Goal: Task Accomplishment & Management: Complete application form

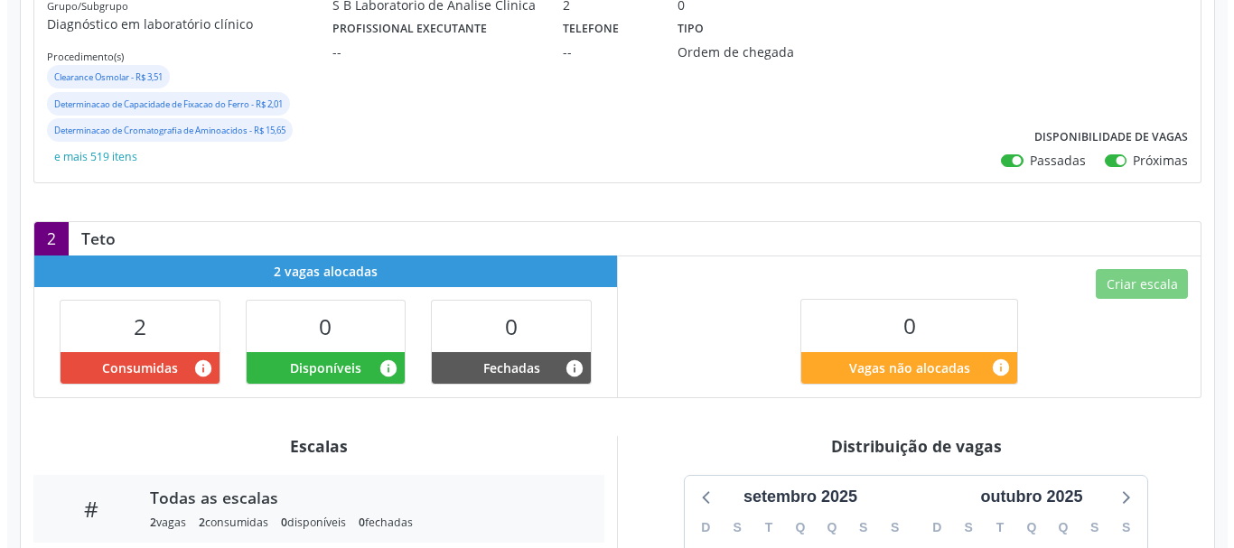
scroll to position [271, 0]
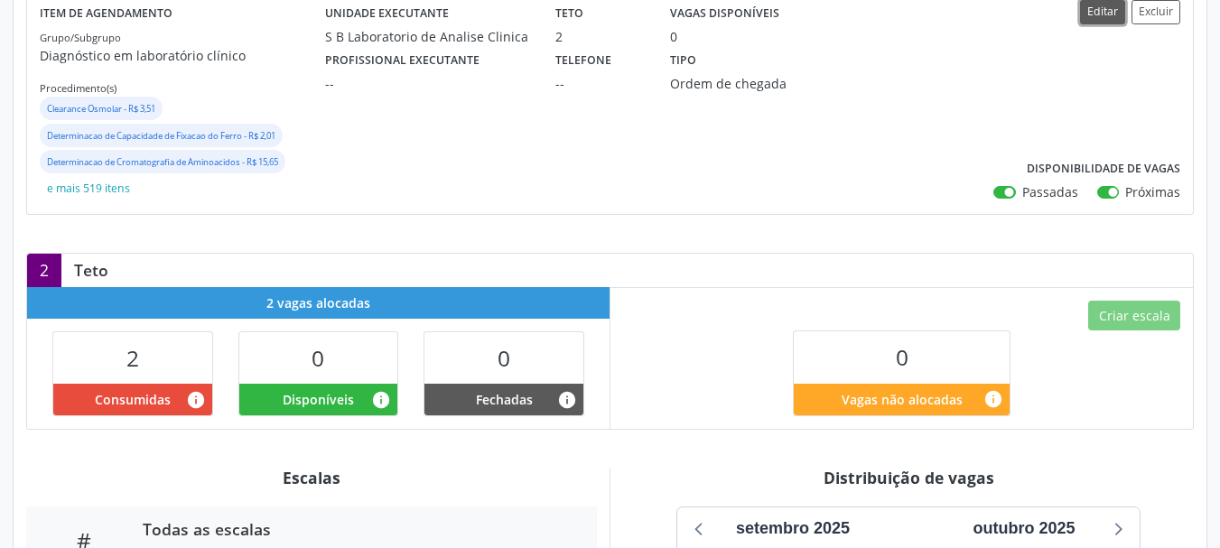
click at [1097, 21] on button "Editar" at bounding box center [1102, 12] width 45 height 24
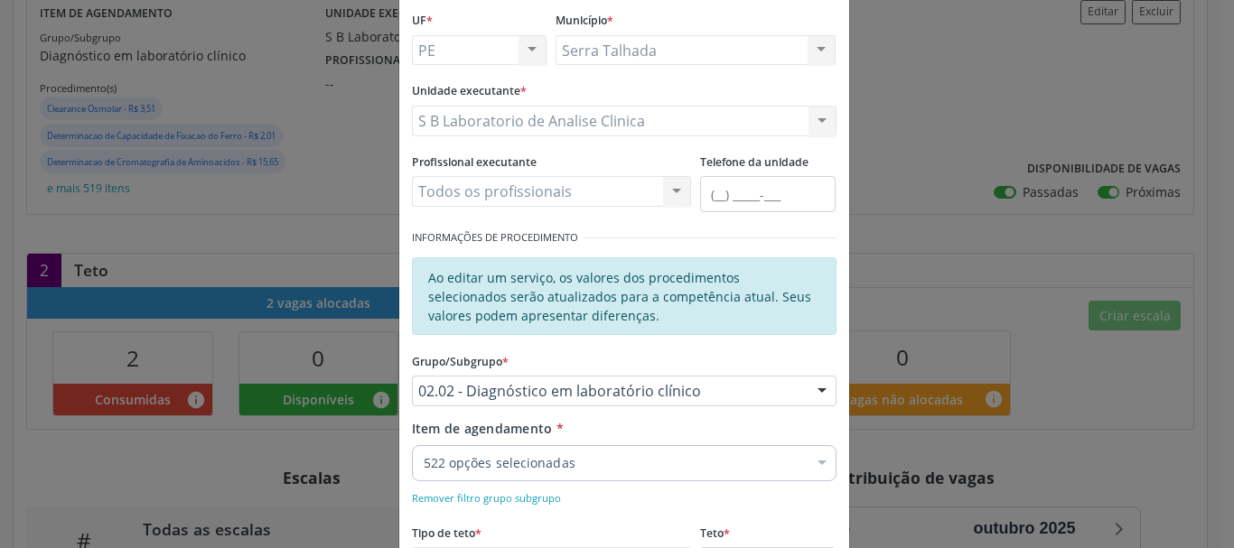
scroll to position [181, 0]
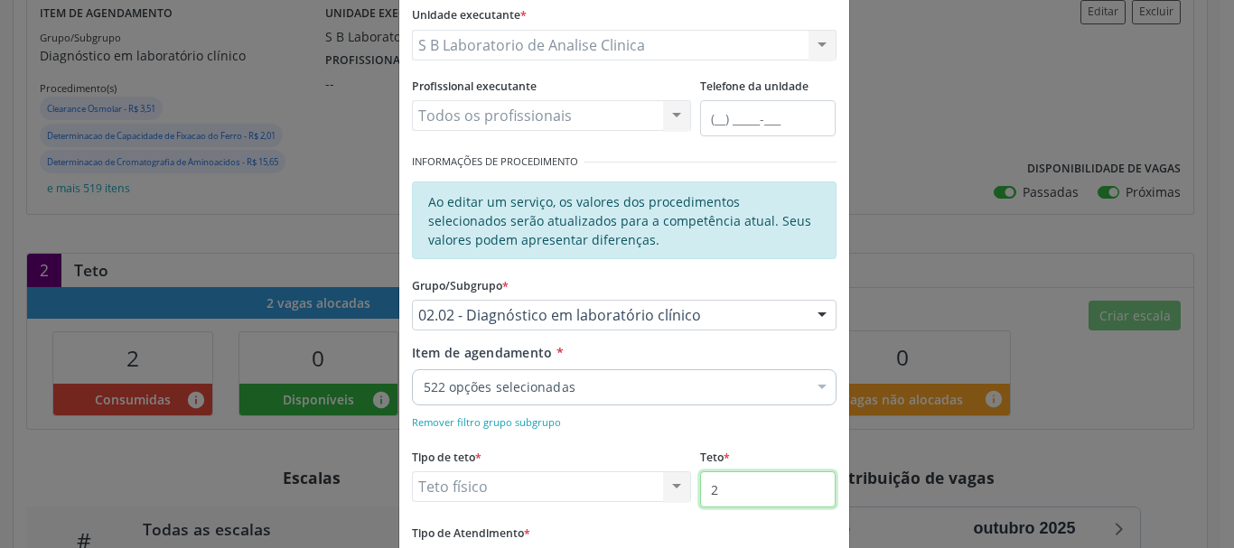
click at [742, 501] on input "2" at bounding box center [767, 490] width 135 height 36
type input "10"
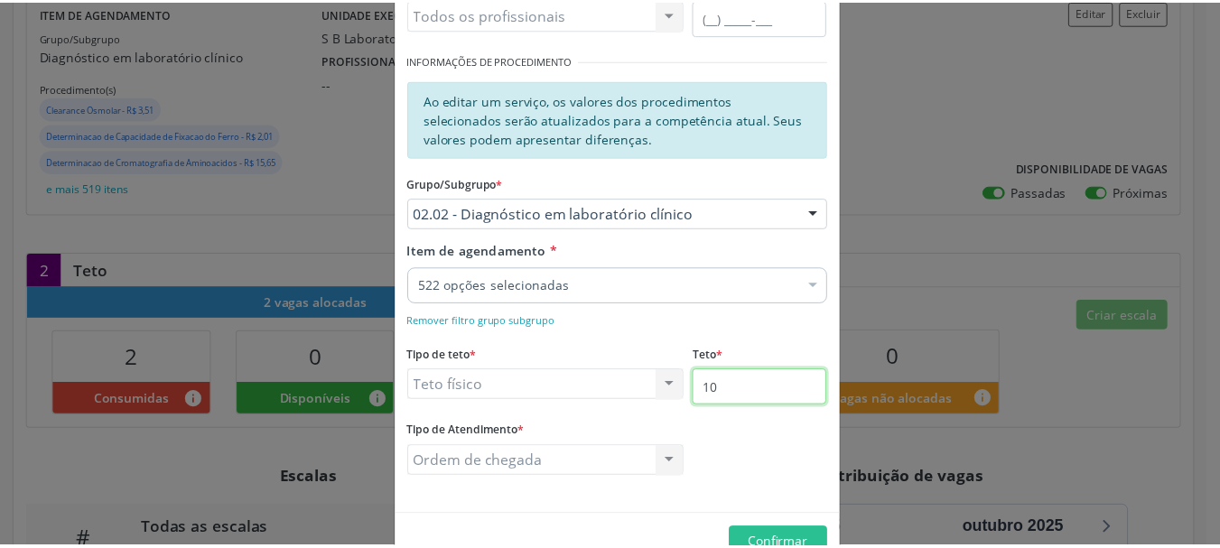
scroll to position [329, 0]
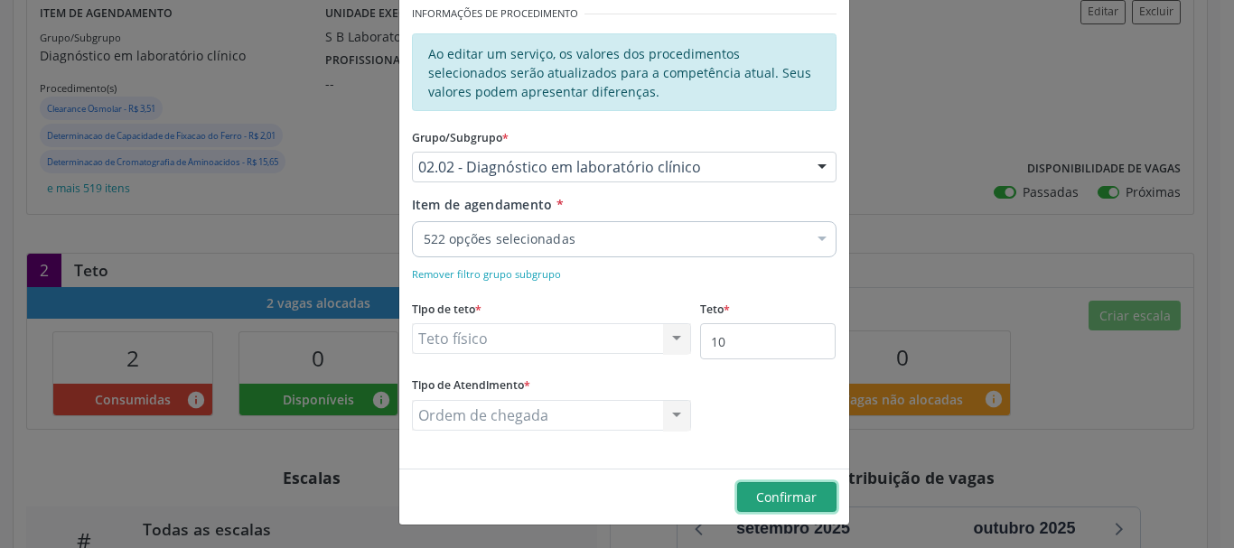
click at [778, 500] on span "Confirmar" at bounding box center [786, 497] width 61 height 17
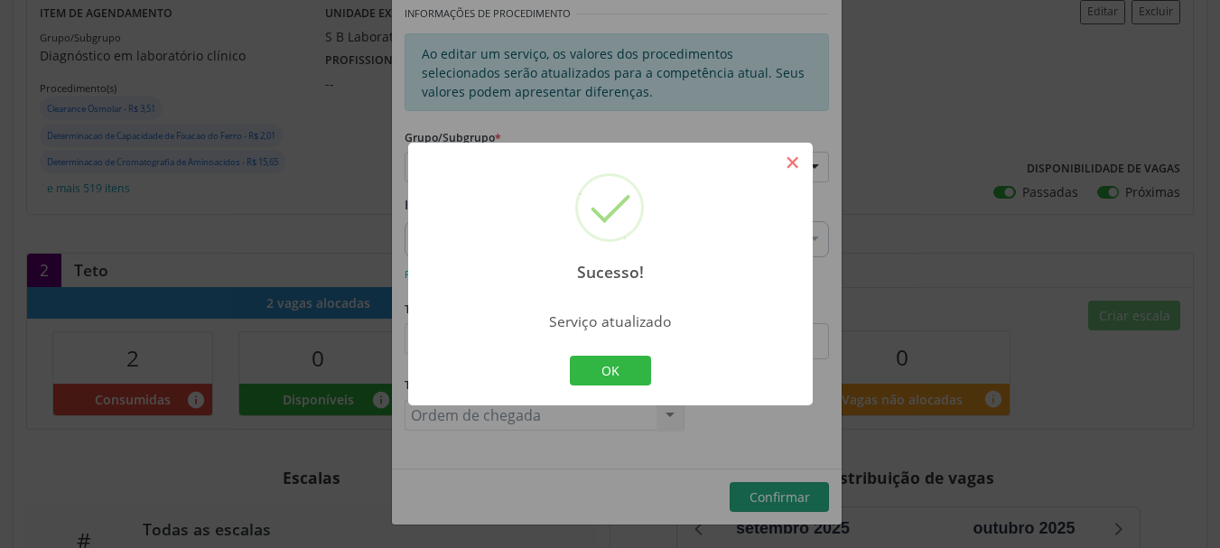
click at [797, 158] on button "×" at bounding box center [793, 162] width 31 height 31
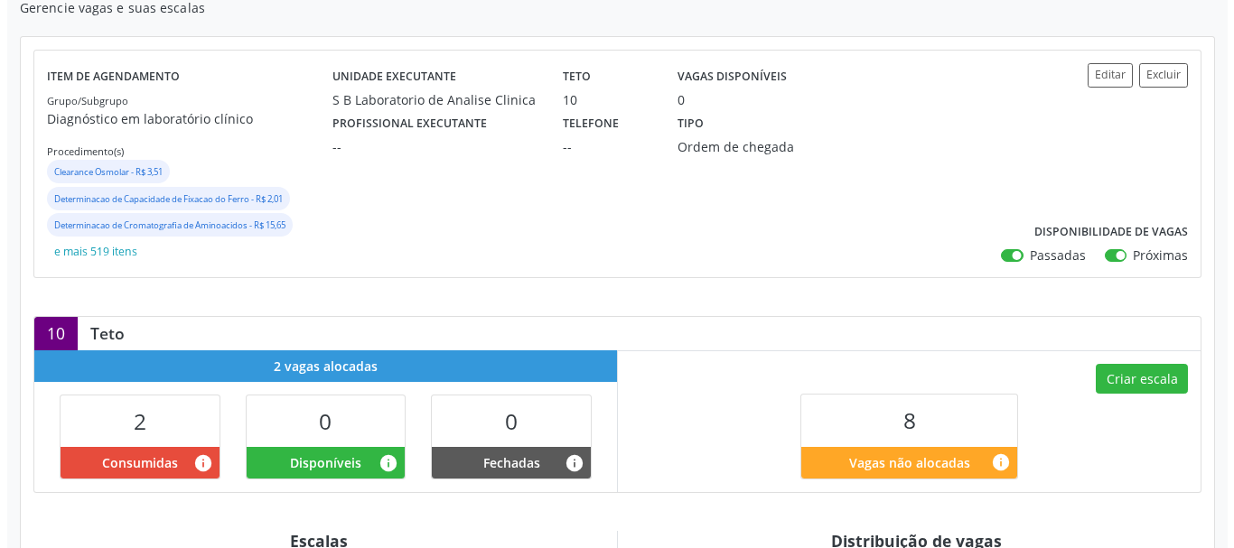
scroll to position [181, 0]
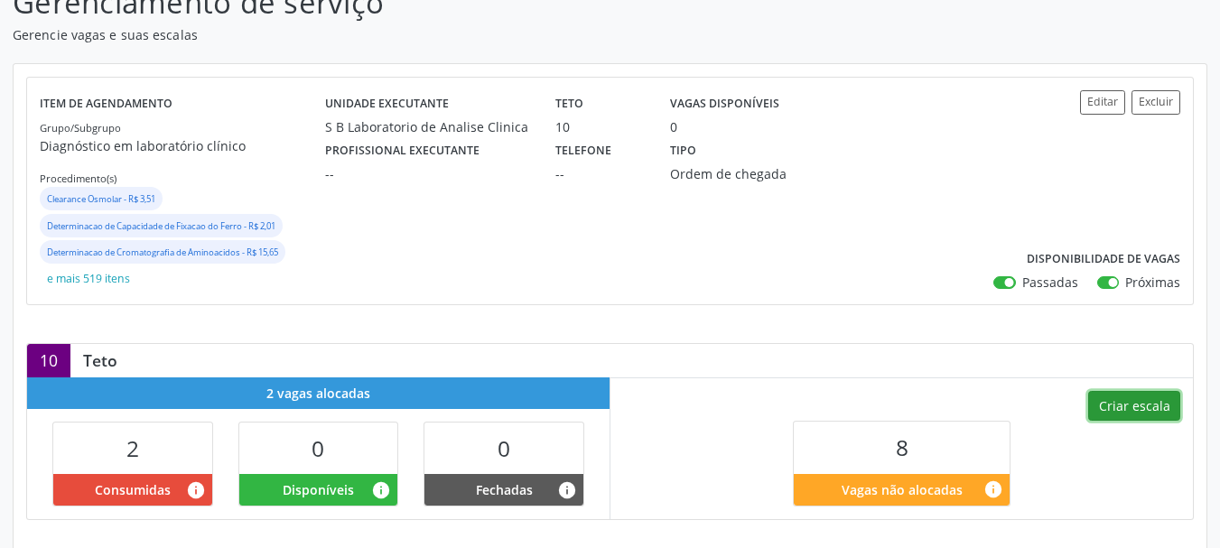
click at [1133, 406] on button "Criar escala" at bounding box center [1135, 406] width 92 height 31
select select "8"
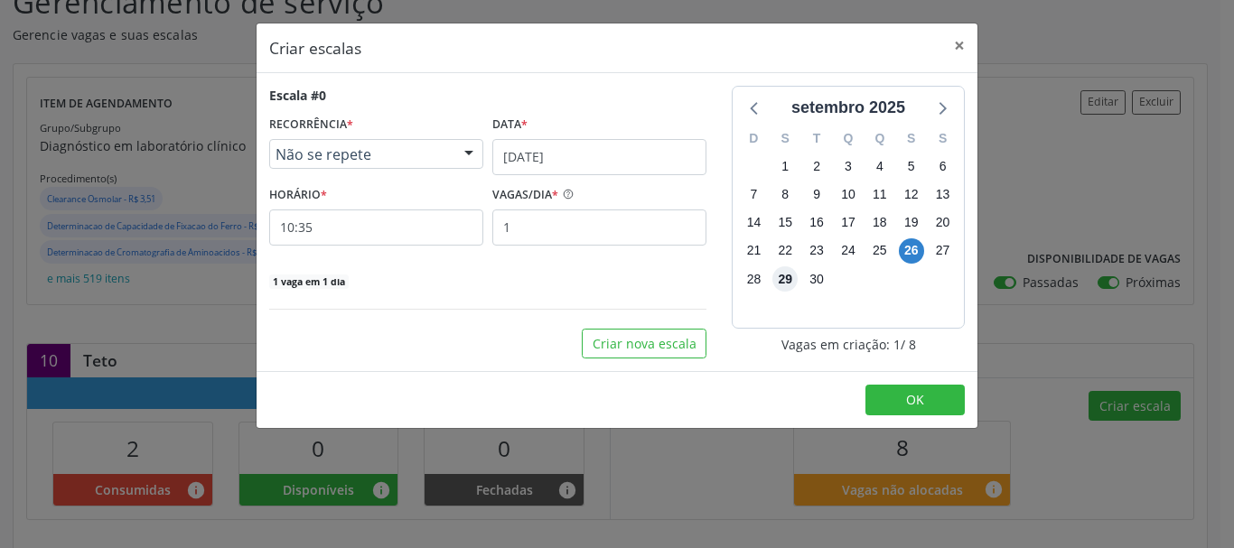
click at [788, 282] on span "29" at bounding box center [784, 278] width 25 height 25
click at [542, 137] on div "Data *" at bounding box center [599, 125] width 214 height 28
click at [544, 151] on input "[DATE]" at bounding box center [599, 157] width 214 height 36
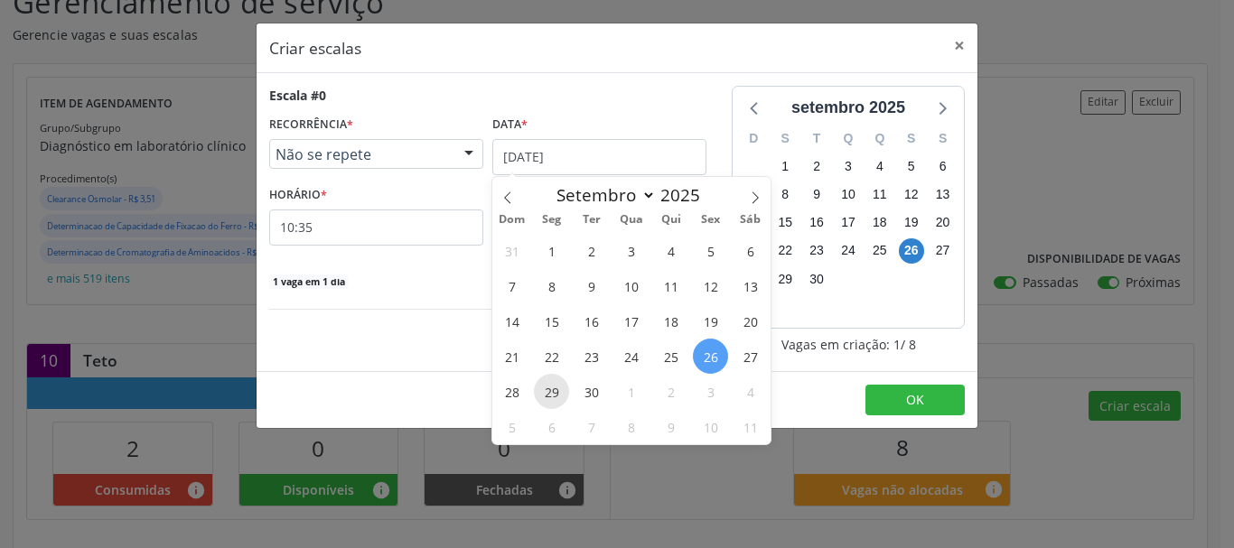
click at [549, 392] on span "29" at bounding box center [551, 391] width 35 height 35
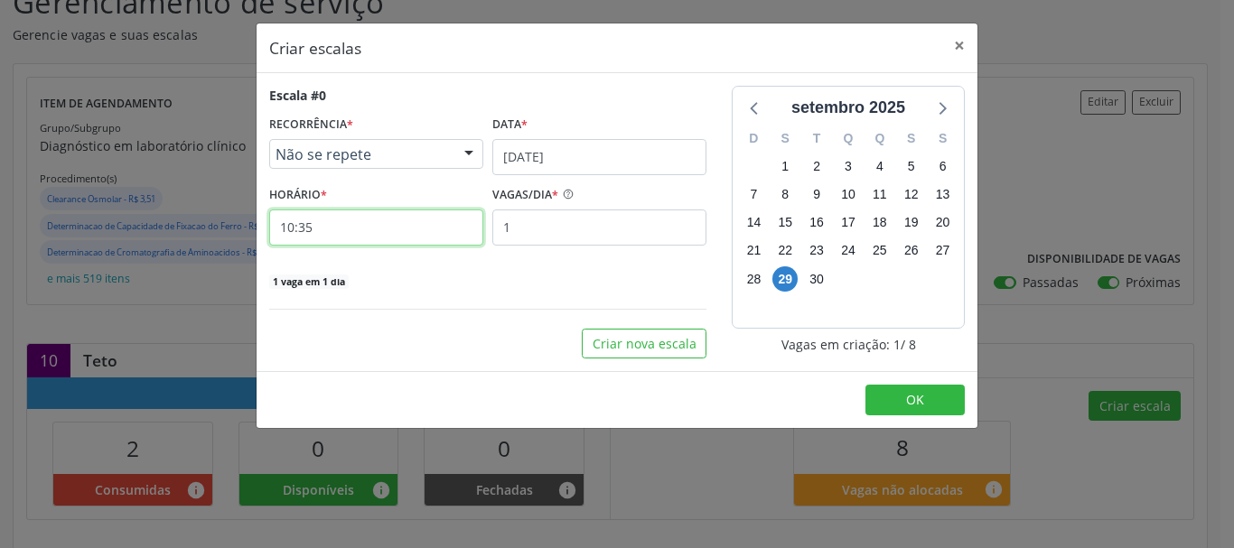
click at [389, 226] on input "10:35" at bounding box center [376, 228] width 214 height 36
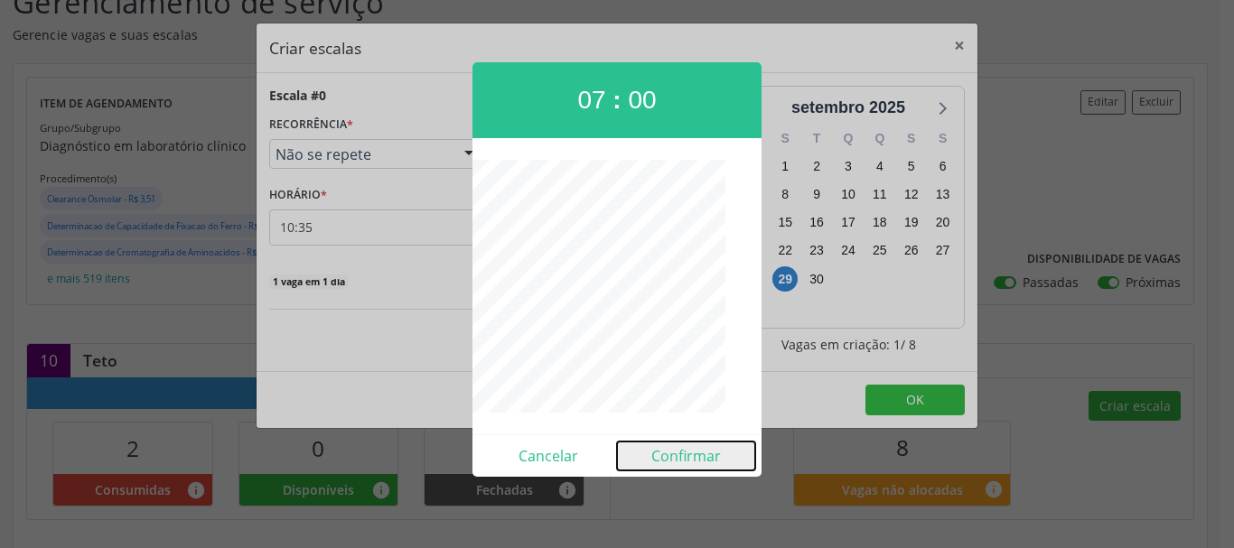
click at [669, 454] on button "Confirmar" at bounding box center [686, 456] width 138 height 29
type input "07:00"
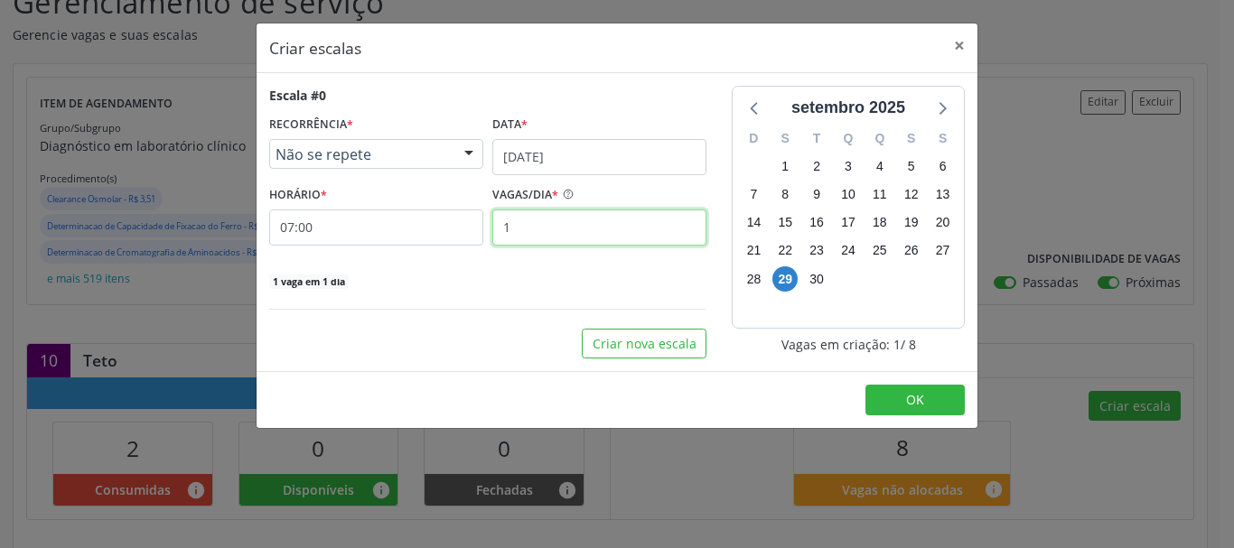
click at [557, 233] on input "1" at bounding box center [599, 228] width 214 height 36
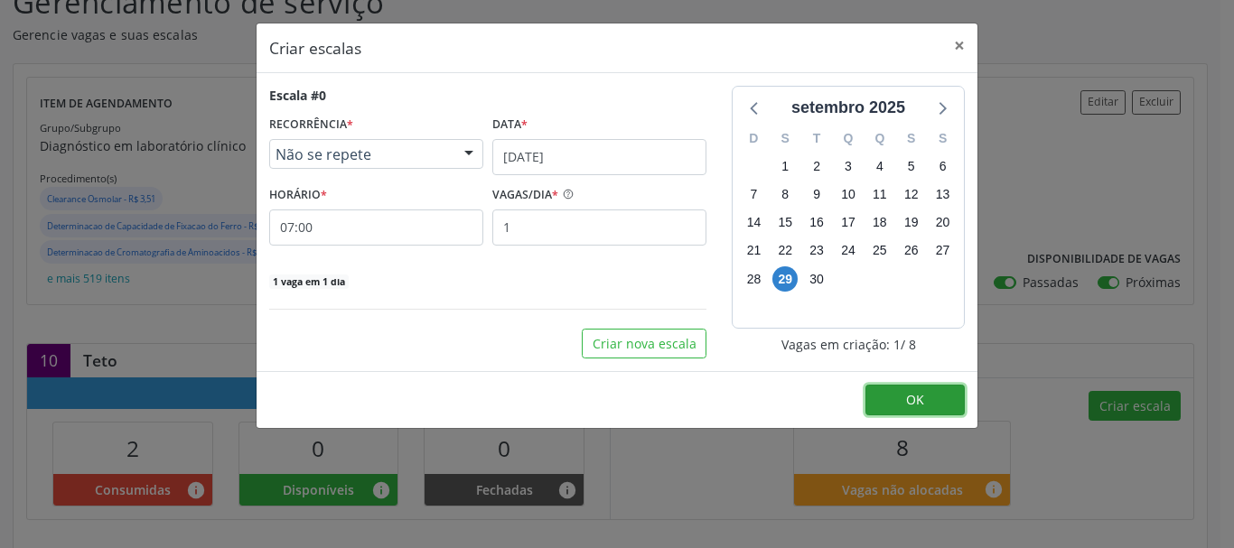
click at [939, 394] on button "OK" at bounding box center [914, 400] width 99 height 31
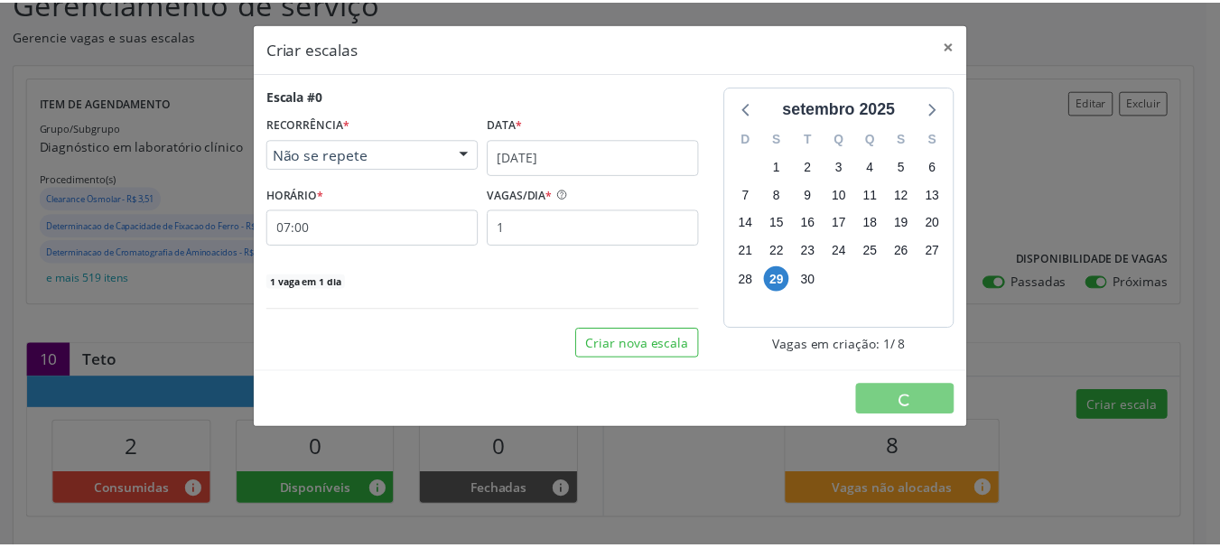
scroll to position [0, 0]
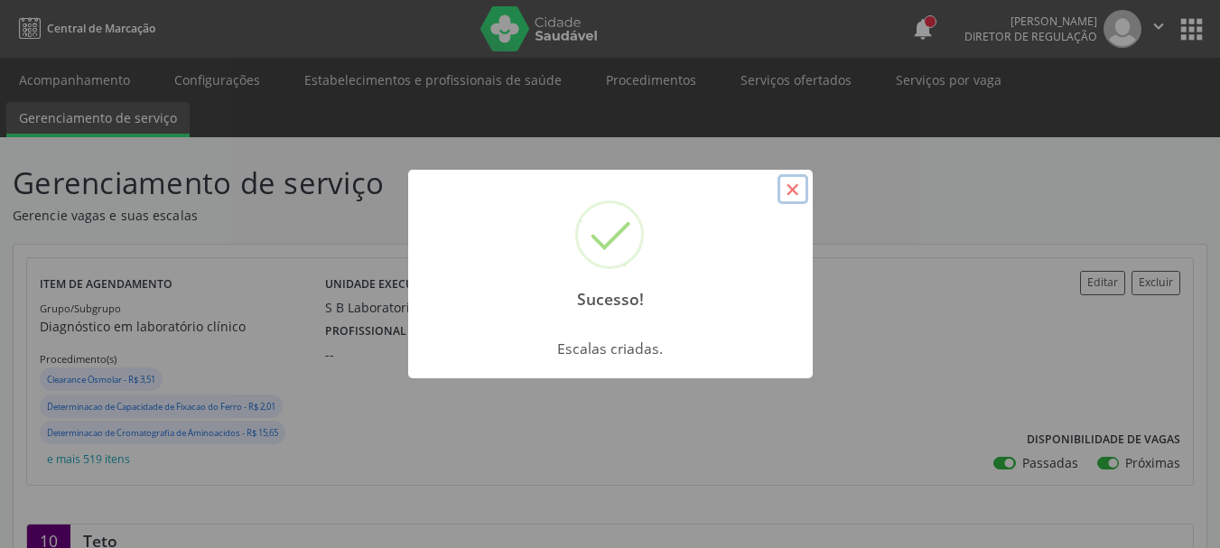
click at [798, 187] on button "×" at bounding box center [793, 189] width 31 height 31
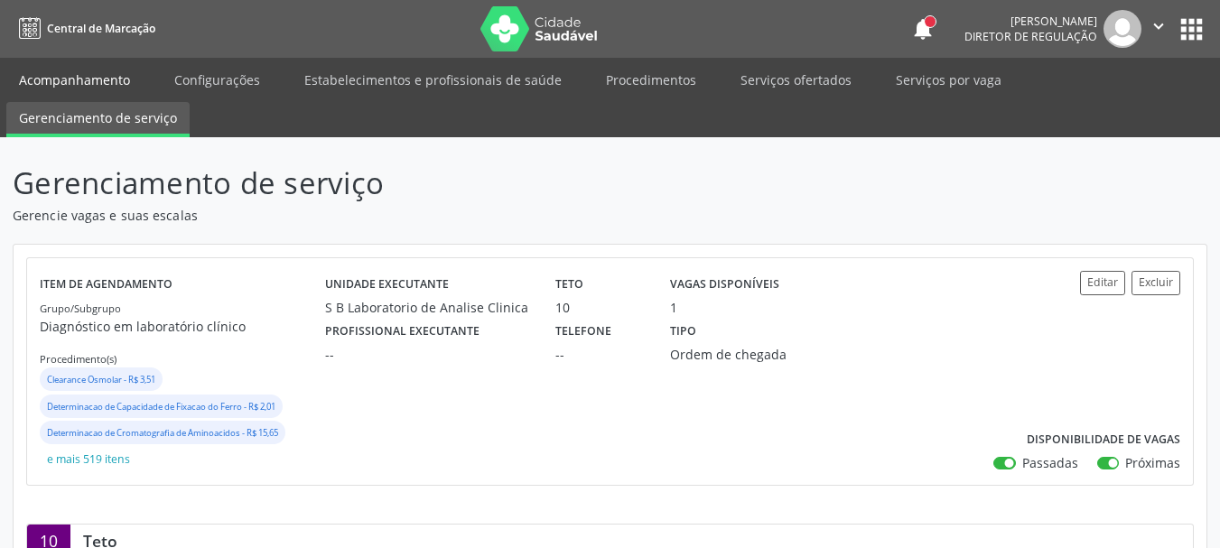
click at [47, 83] on link "Acompanhamento" at bounding box center [74, 80] width 136 height 32
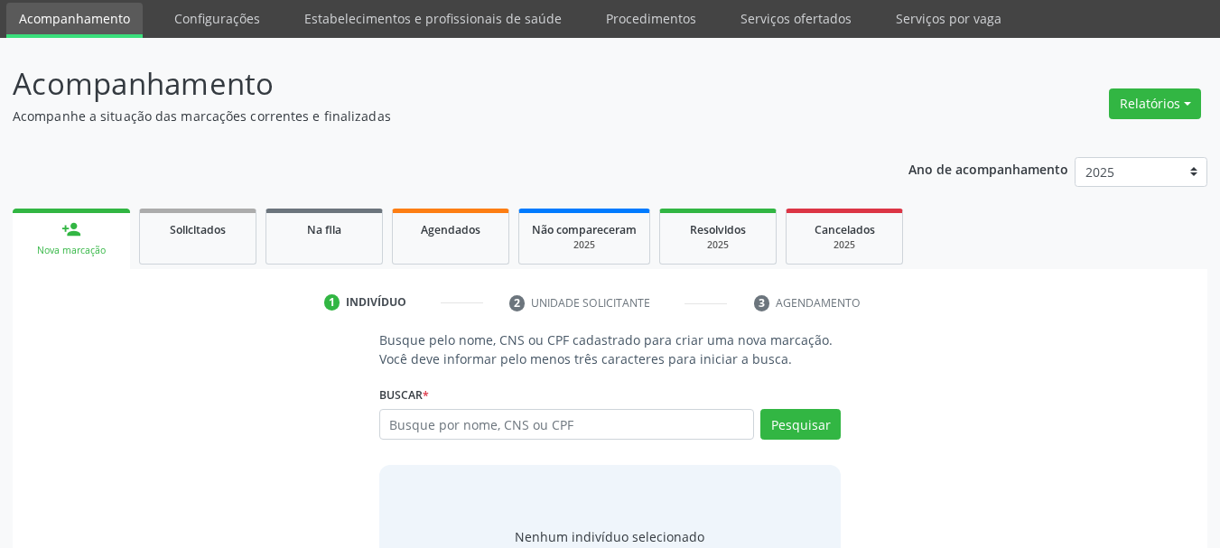
scroll to position [148, 0]
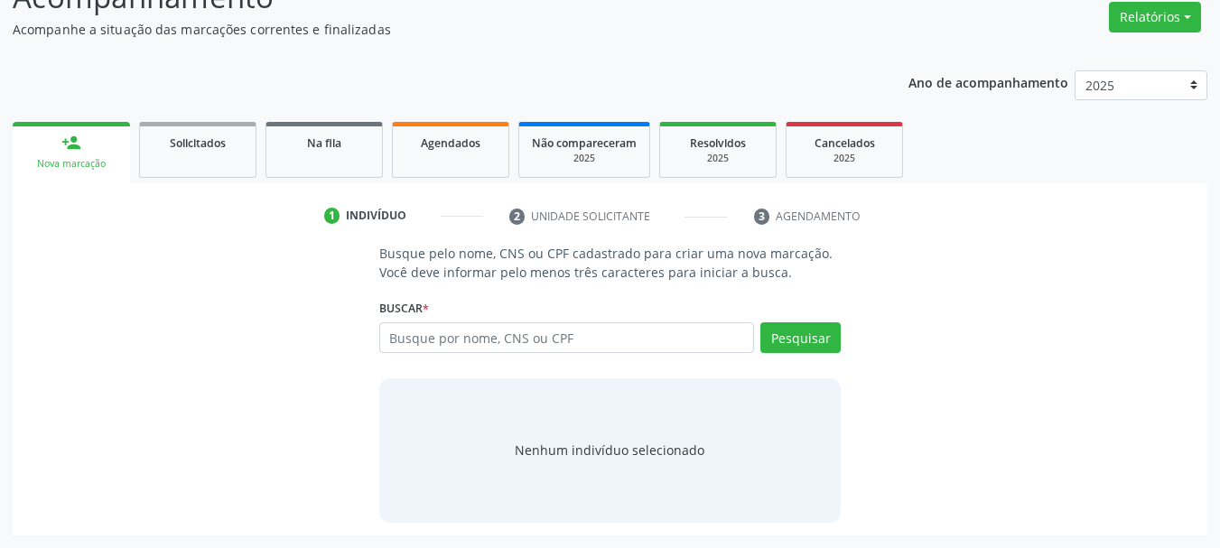
click at [509, 341] on input "text" at bounding box center [567, 337] width 376 height 31
type input "[PERSON_NAME]"
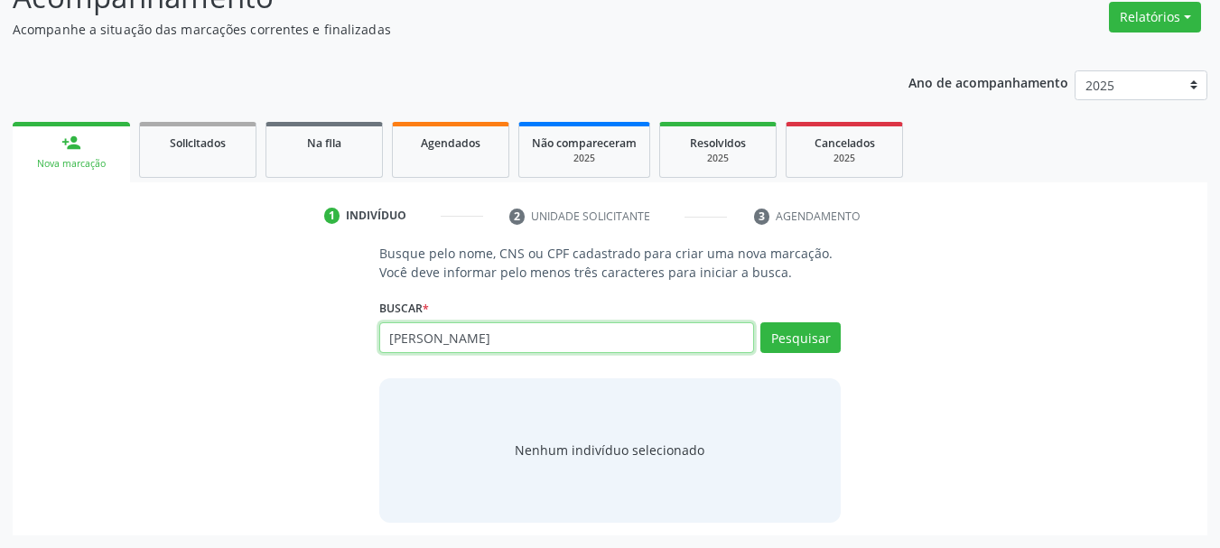
click at [485, 332] on input "[PERSON_NAME]" at bounding box center [567, 337] width 376 height 31
type input "[PERSON_NAME]"
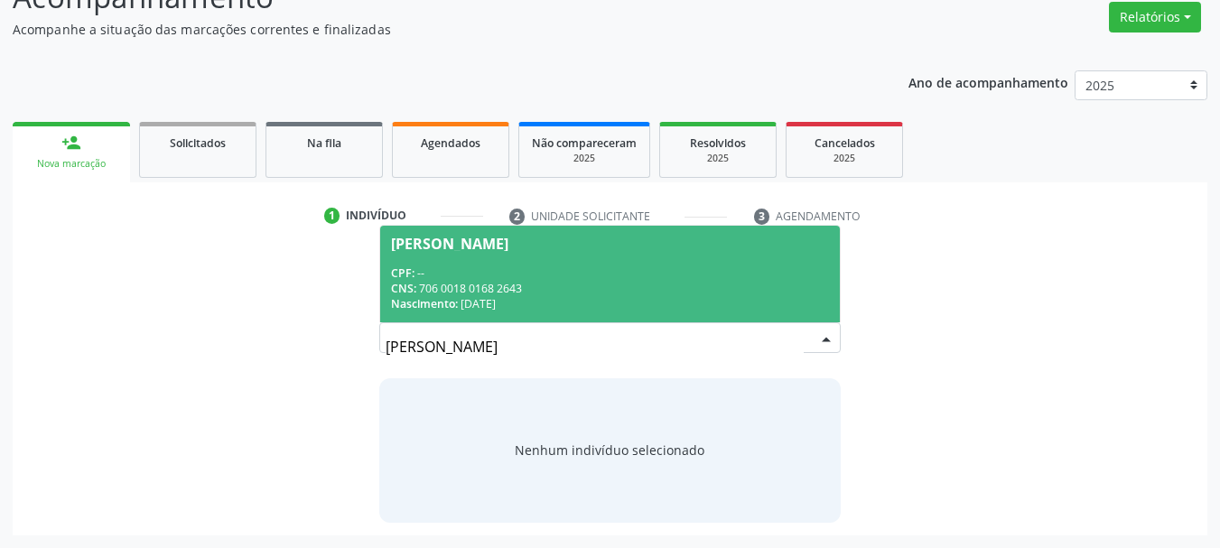
click at [524, 297] on div "Nascimento: [DATE]" at bounding box center [610, 303] width 439 height 15
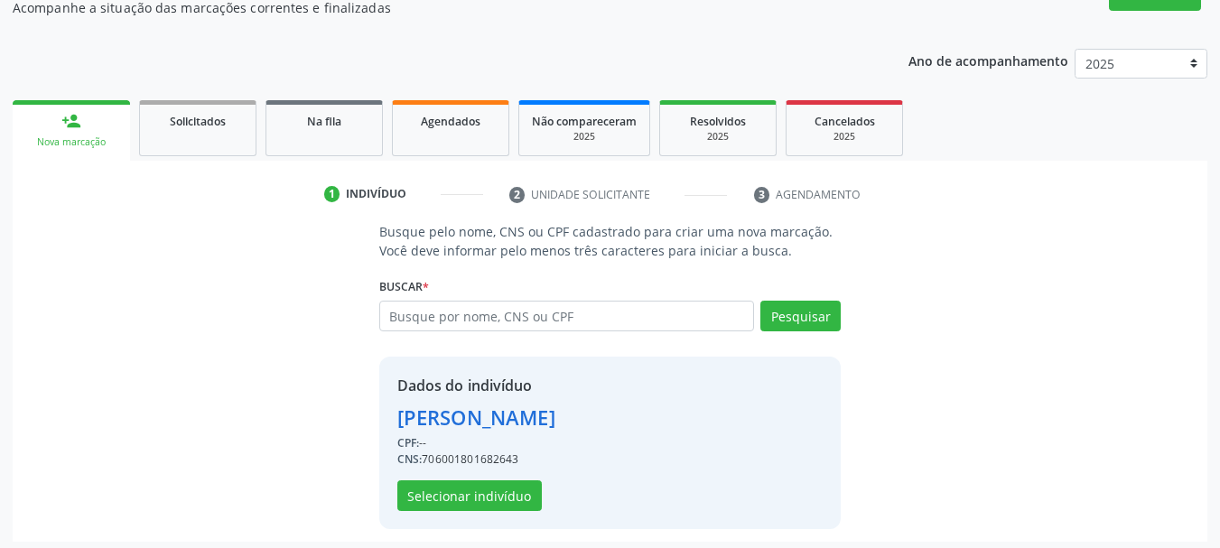
scroll to position [176, 0]
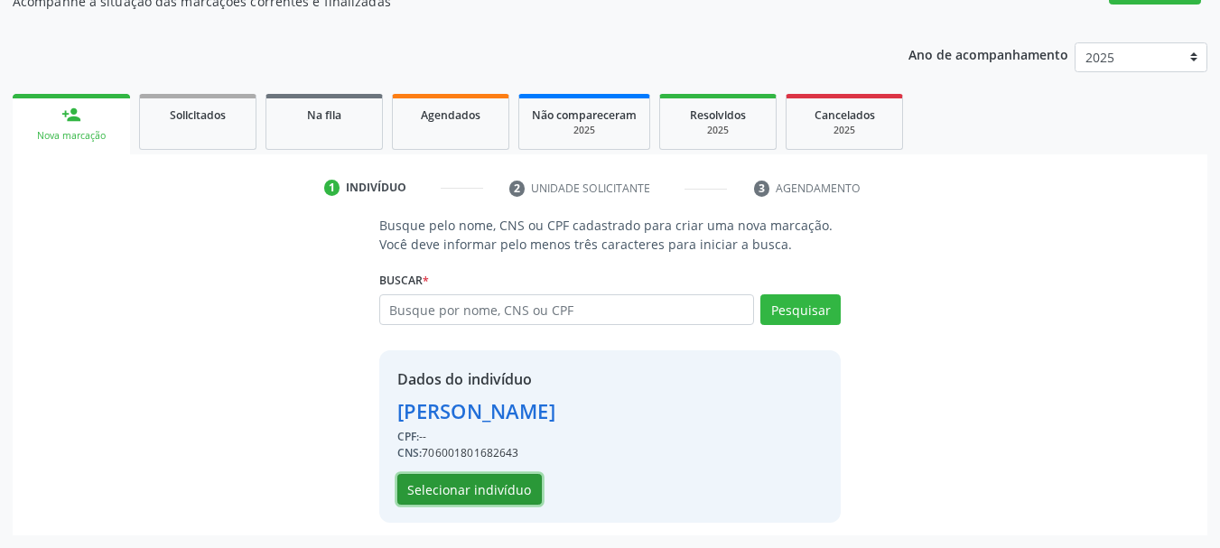
click at [477, 484] on button "Selecionar indivíduo" at bounding box center [469, 489] width 145 height 31
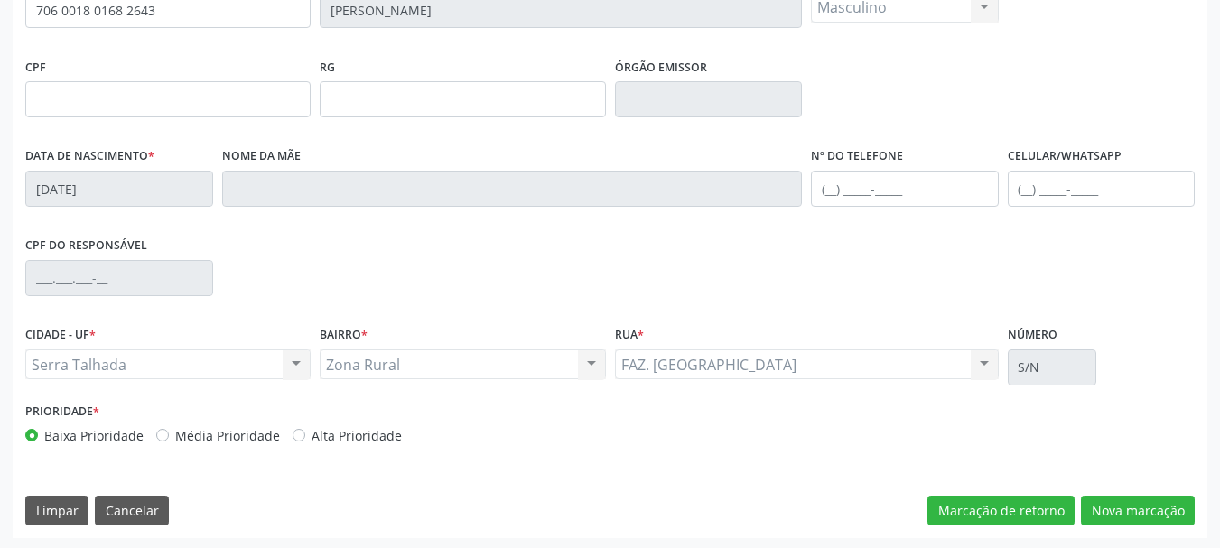
scroll to position [431, 0]
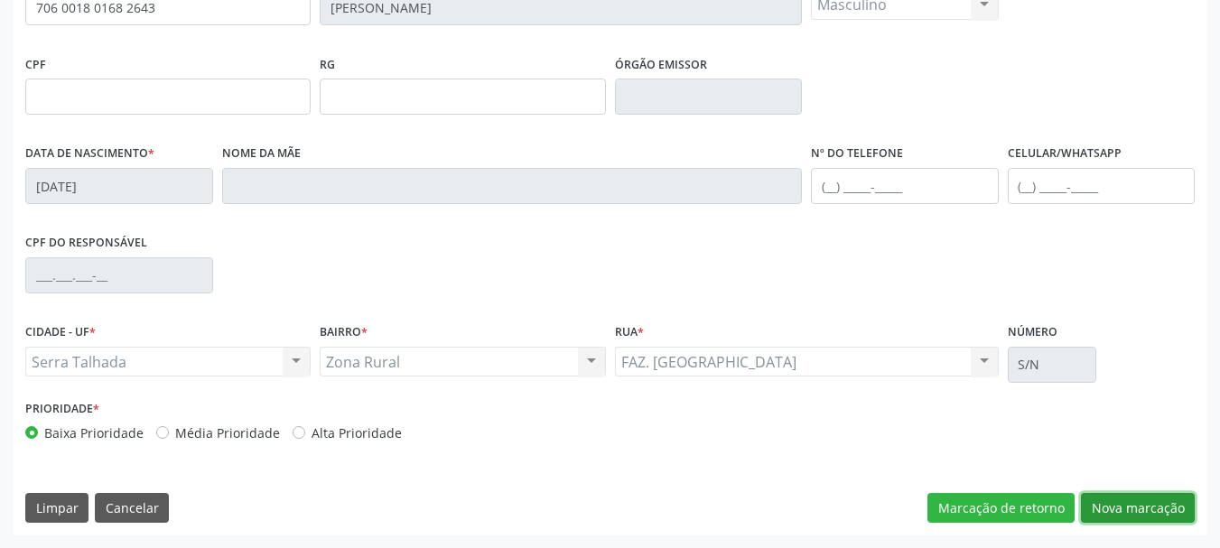
drag, startPoint x: 1123, startPoint y: 519, endPoint x: 1141, endPoint y: 500, distance: 25.6
click at [1123, 518] on button "Nova marcação" at bounding box center [1138, 508] width 114 height 31
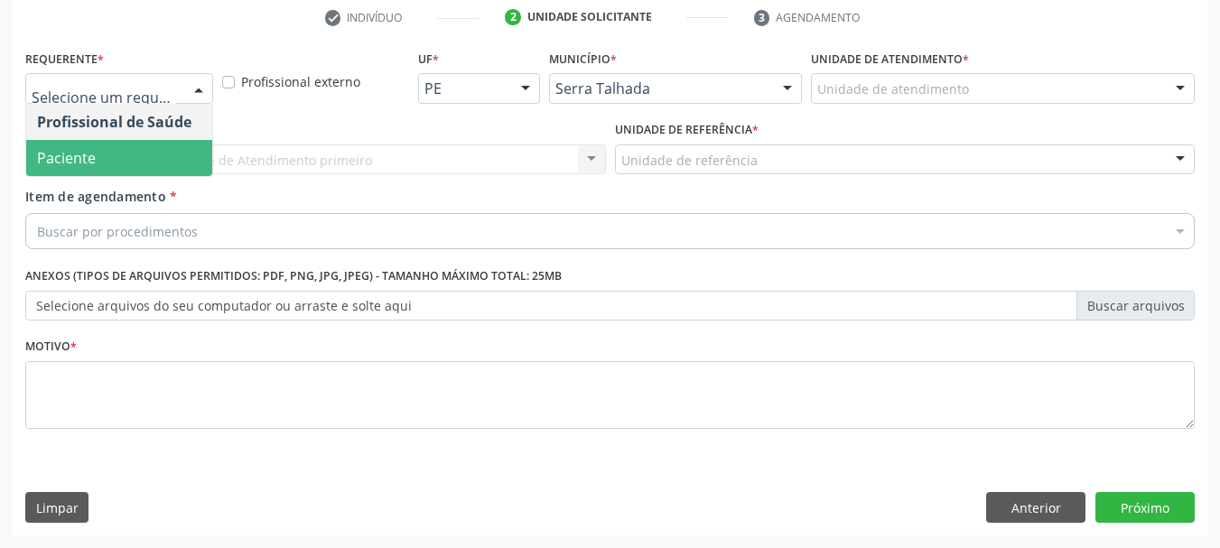
click at [115, 149] on span "Paciente" at bounding box center [119, 158] width 186 height 36
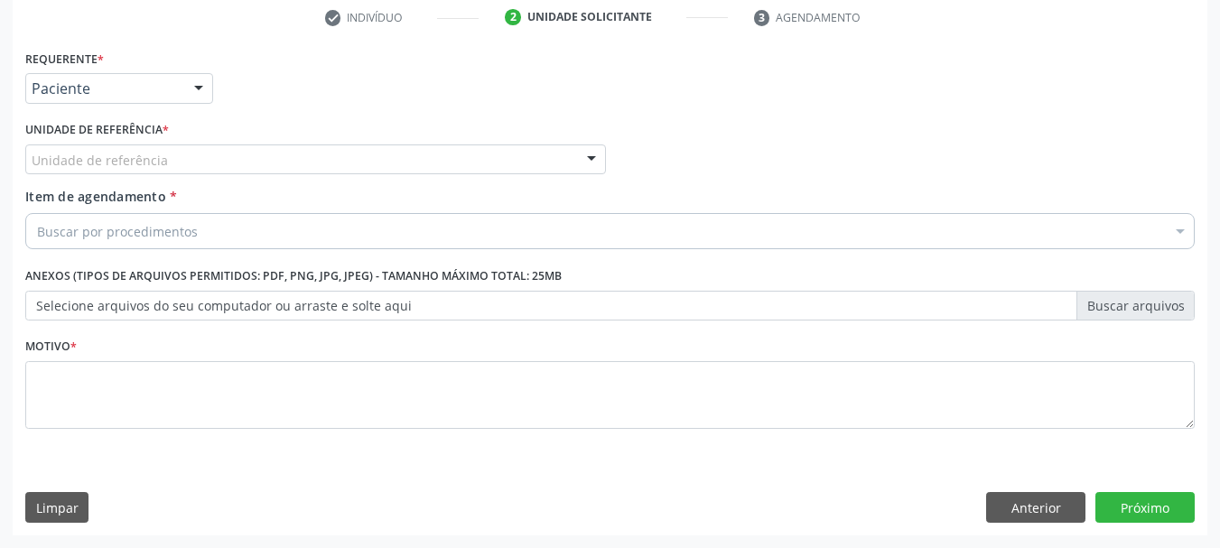
click at [115, 149] on div "Unidade de referência" at bounding box center [315, 160] width 581 height 31
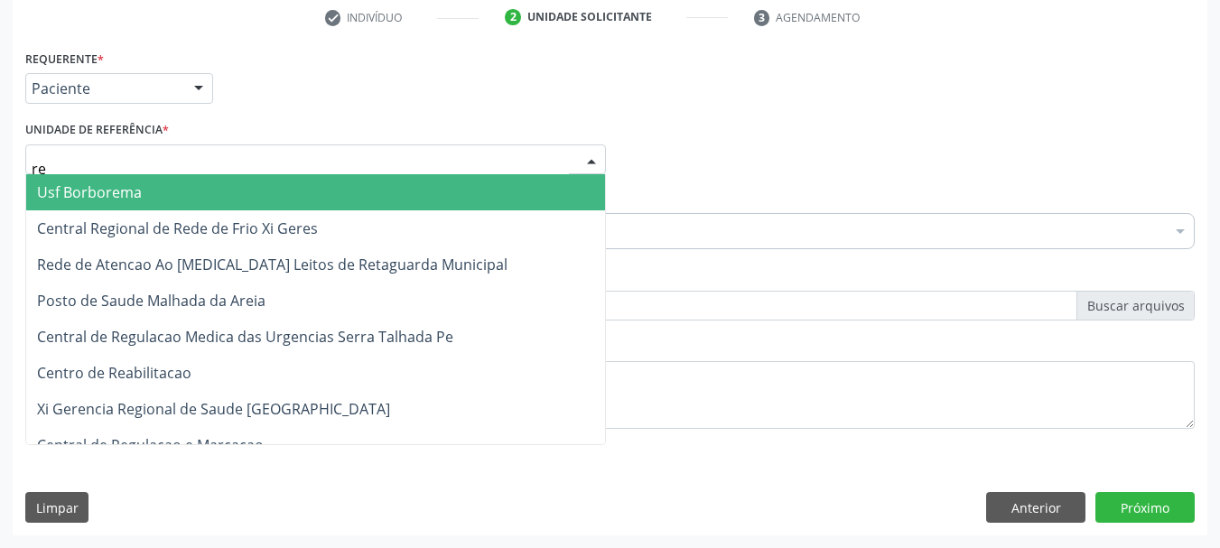
type input "rea"
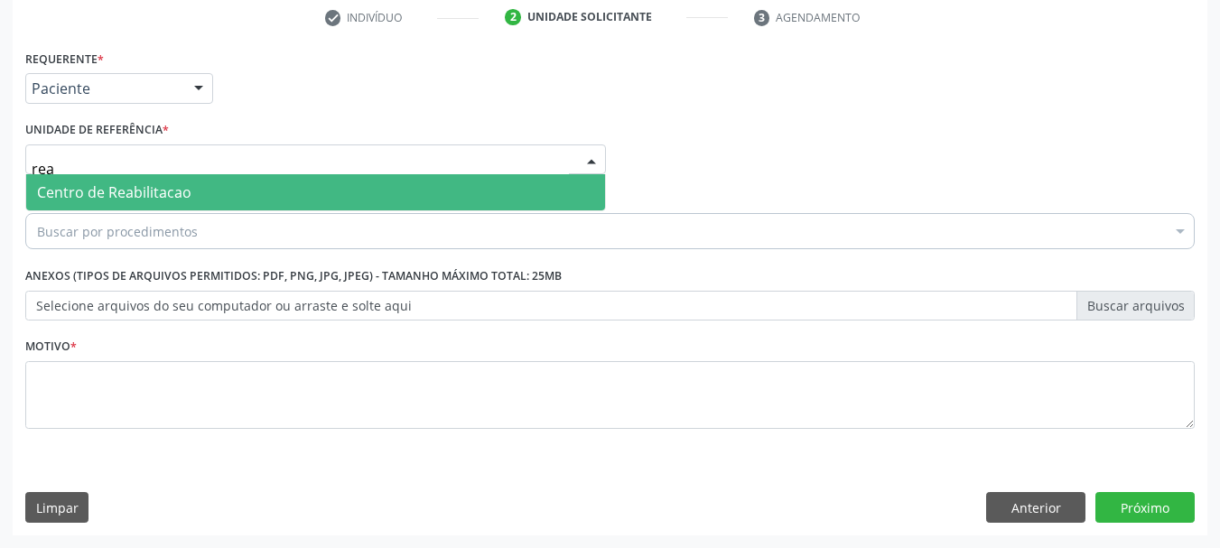
click at [130, 191] on span "Centro de Reabilitacao" at bounding box center [114, 192] width 154 height 20
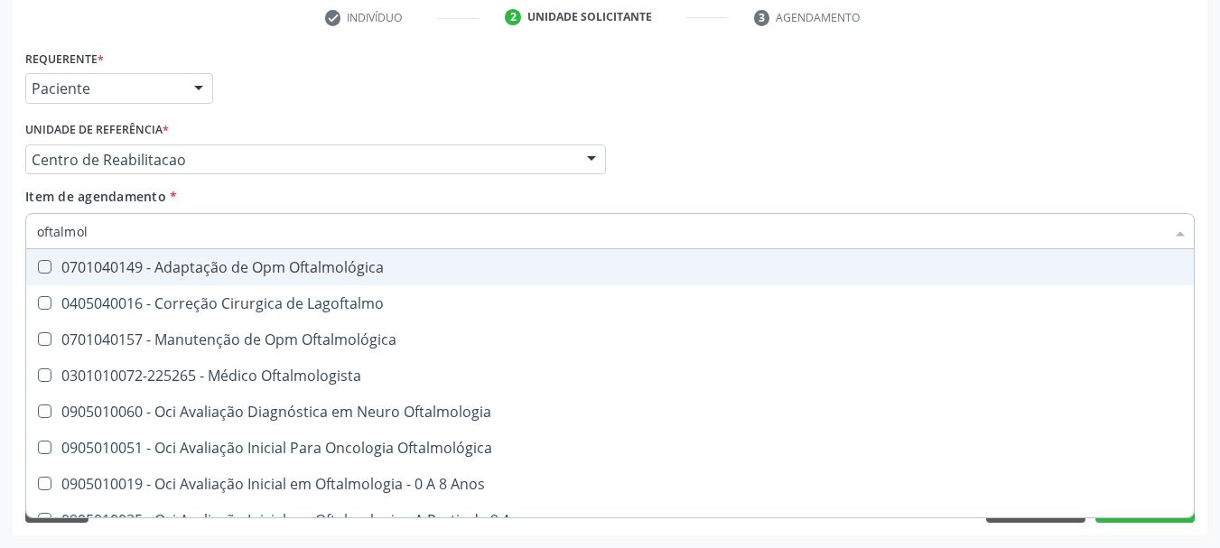
type input "oftalmolo"
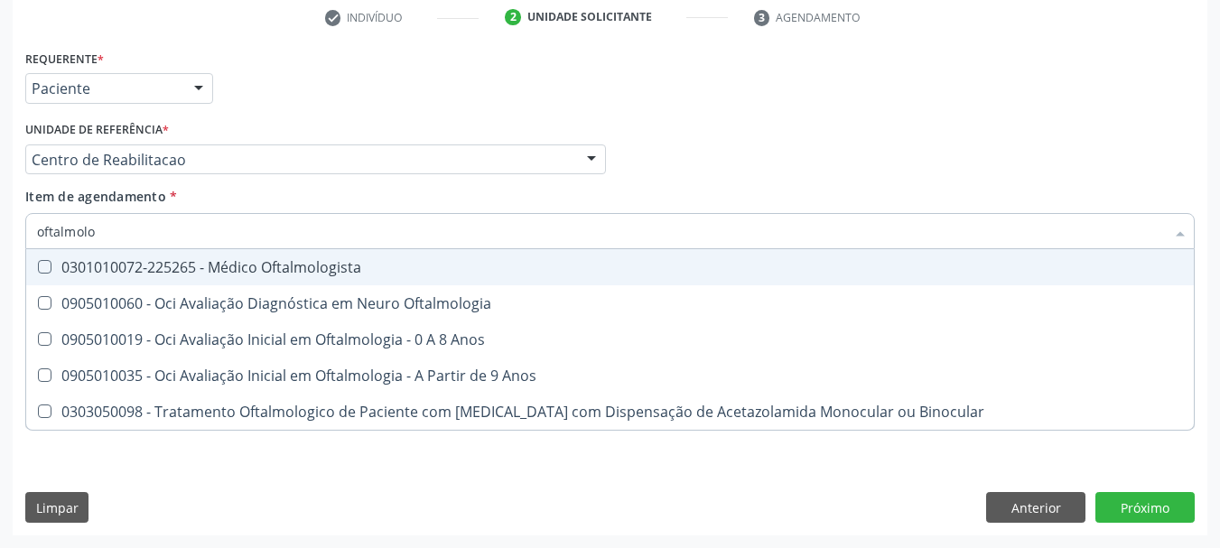
click at [117, 266] on div "0301010072-225265 - Médico Oftalmologista" at bounding box center [610, 267] width 1146 height 14
checkbox Oftalmologista "true"
drag, startPoint x: 350, startPoint y: 110, endPoint x: 340, endPoint y: 126, distance: 19.5
click at [351, 109] on div "Requerente * Paciente Profissional de Saúde Paciente Nenhum resultado encontrad…" at bounding box center [610, 80] width 1179 height 70
checkbox Oftalmologia "true"
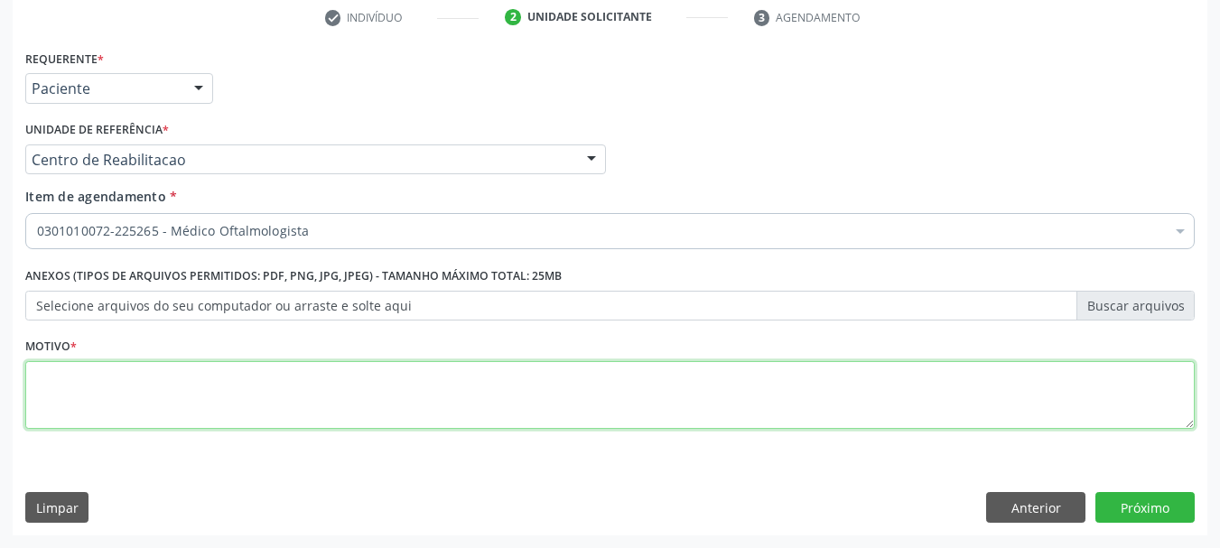
click at [165, 390] on textarea at bounding box center [610, 395] width 1170 height 69
type textarea "."
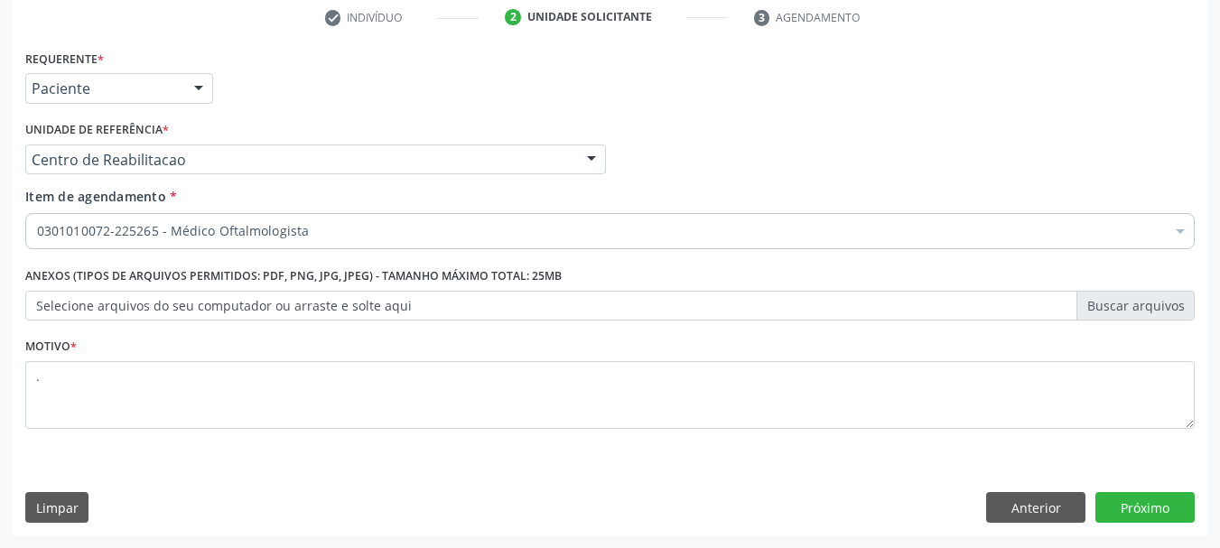
click at [1124, 529] on div "Requerente * Paciente Profissional de Saúde Paciente Nenhum resultado encontrad…" at bounding box center [610, 290] width 1195 height 491
click at [1120, 524] on div "Requerente * Paciente Profissional de Saúde Paciente Nenhum resultado encontrad…" at bounding box center [610, 290] width 1195 height 491
click at [1115, 506] on button "Próximo" at bounding box center [1145, 507] width 99 height 31
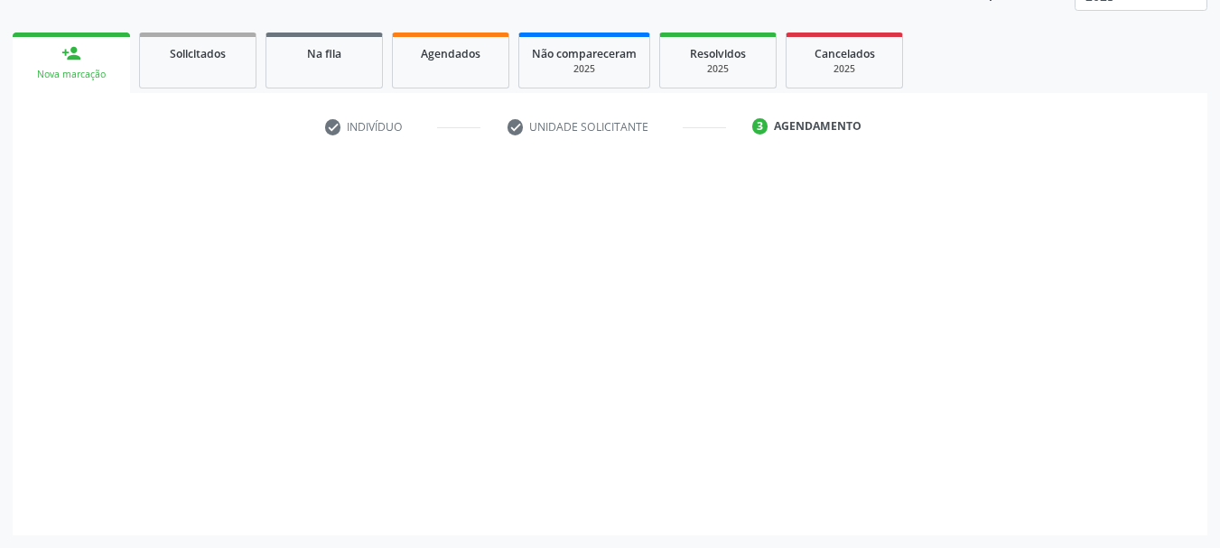
scroll to position [238, 0]
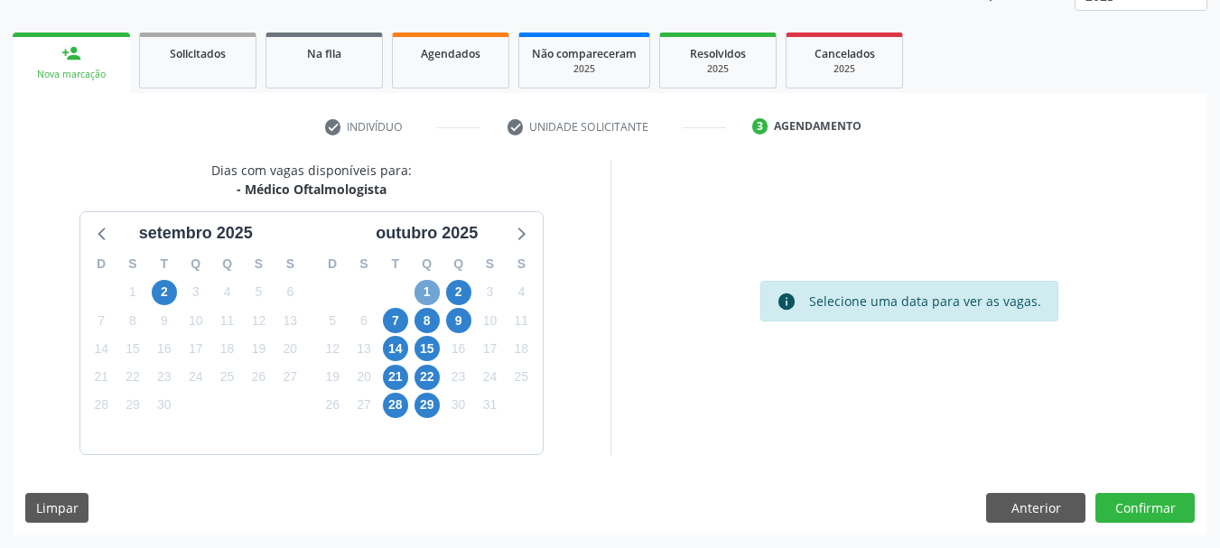
click at [424, 286] on span "1" at bounding box center [427, 292] width 25 height 25
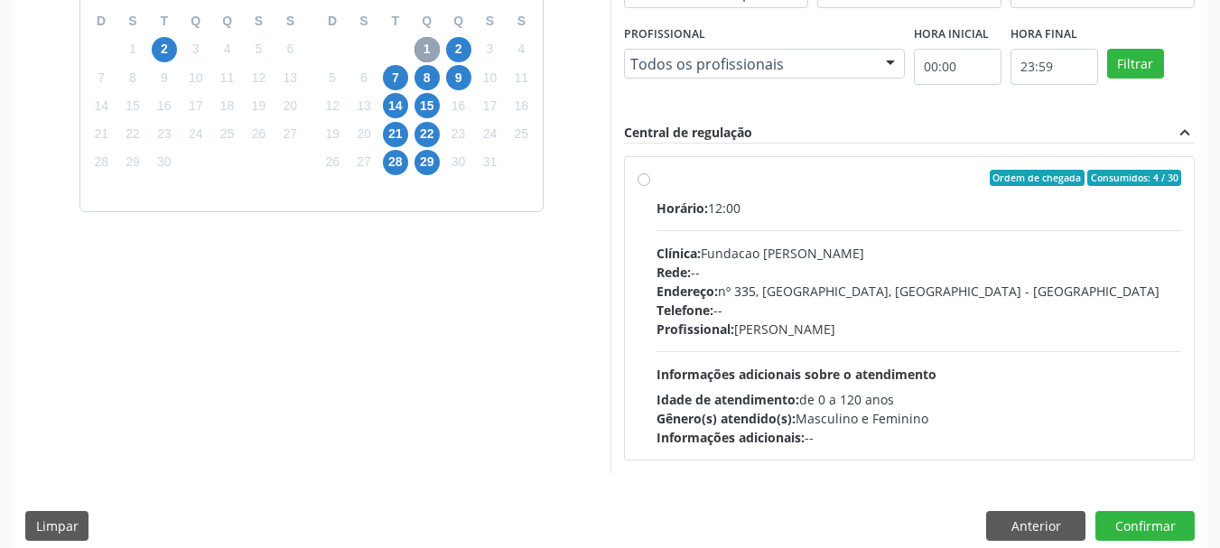
scroll to position [499, 0]
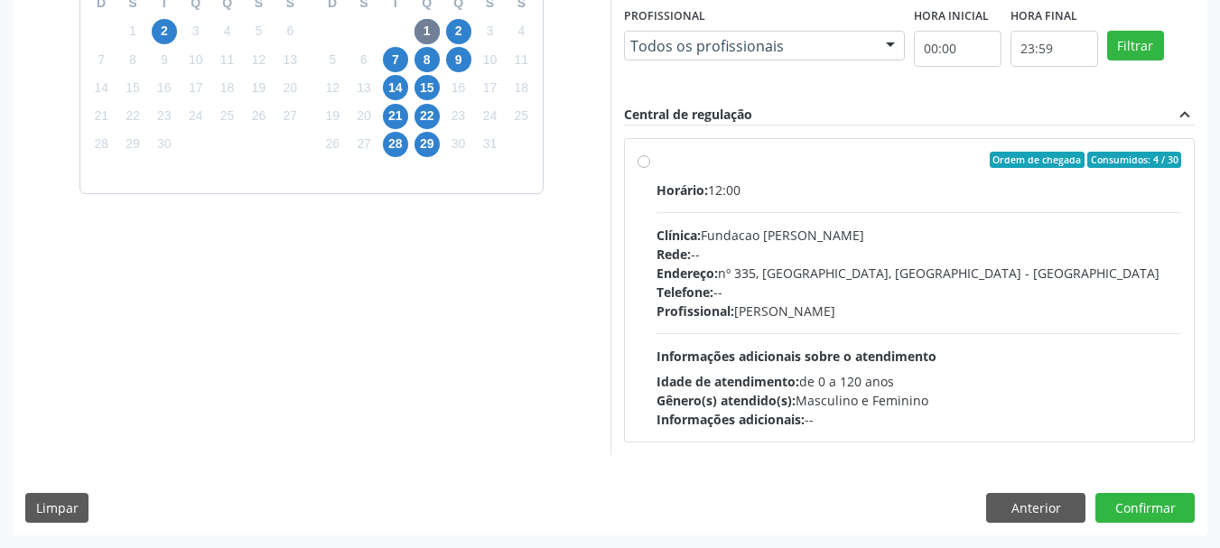
click at [821, 194] on div "Horário: 12:00" at bounding box center [920, 190] width 526 height 19
click at [650, 168] on input "Ordem de chegada Consumidos: 4 / 30 Horário: 12:00 Clínica: Fundacao [PERSON_NA…" at bounding box center [644, 160] width 13 height 16
radio input "true"
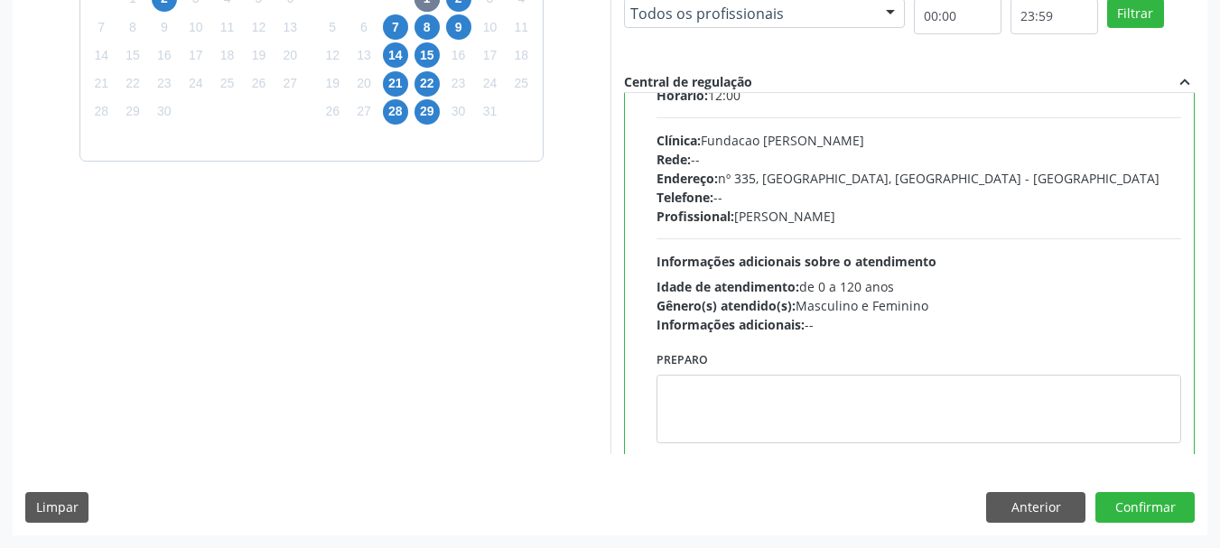
scroll to position [89, 0]
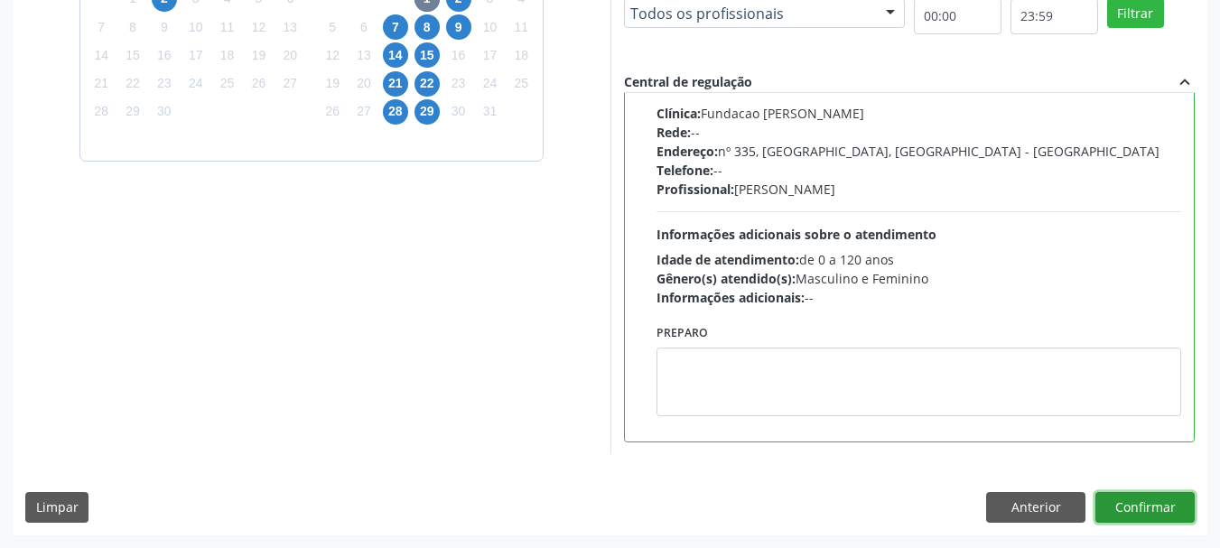
click at [1133, 508] on button "Confirmar" at bounding box center [1145, 507] width 99 height 31
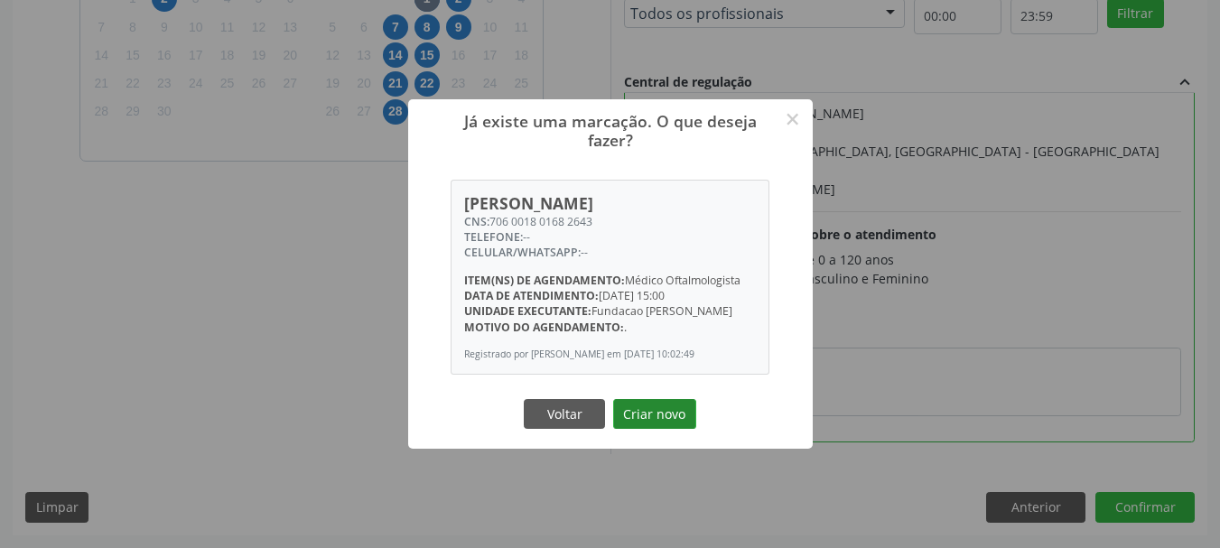
click at [658, 420] on button "Criar novo" at bounding box center [654, 414] width 83 height 31
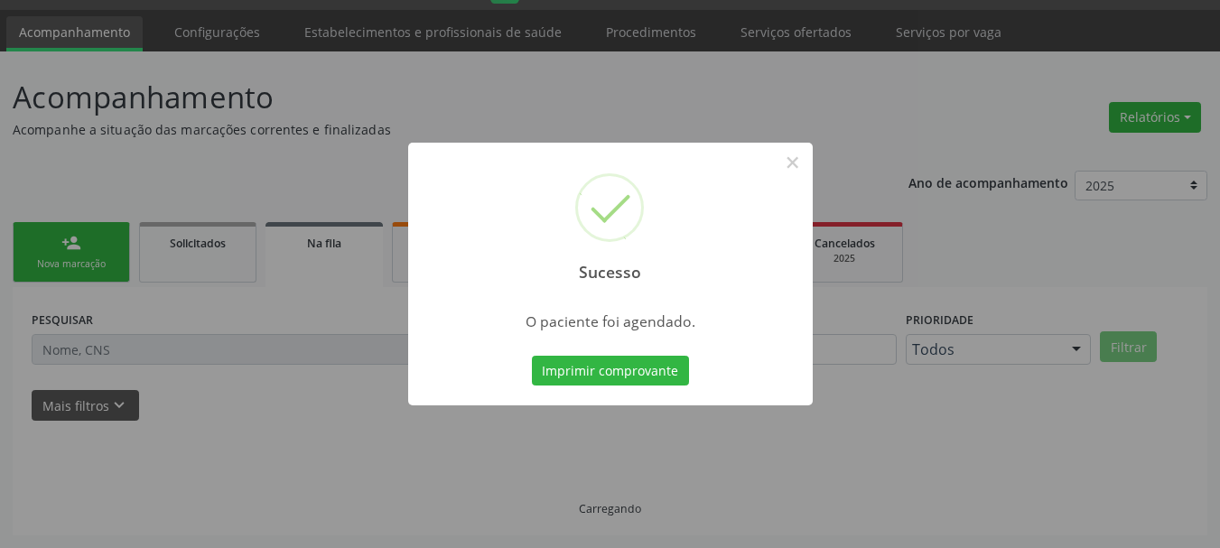
scroll to position [48, 0]
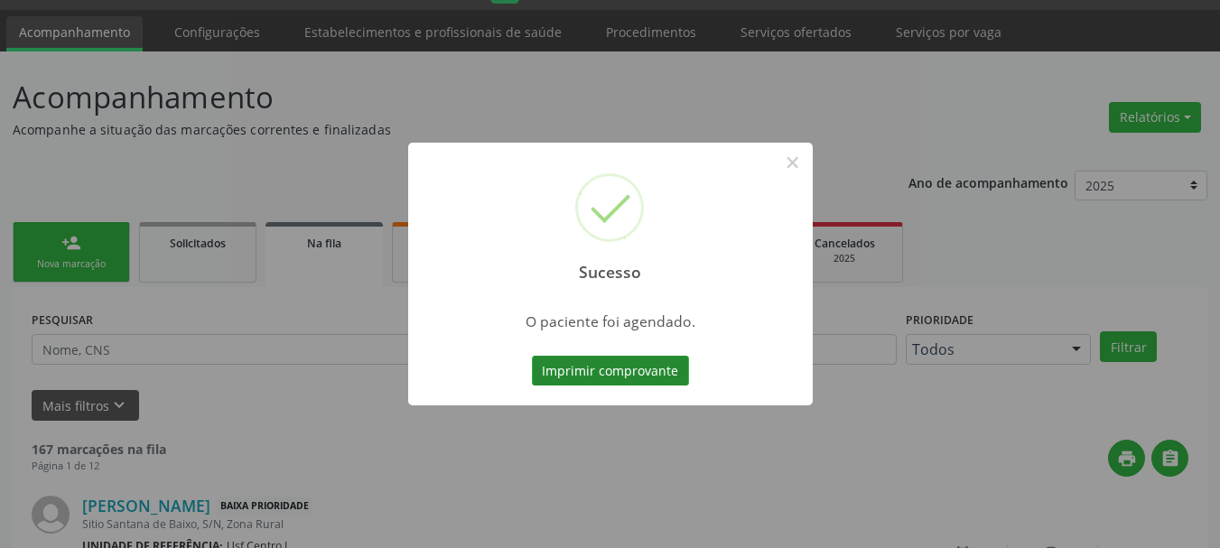
click at [618, 369] on button "Imprimir comprovante" at bounding box center [610, 371] width 157 height 31
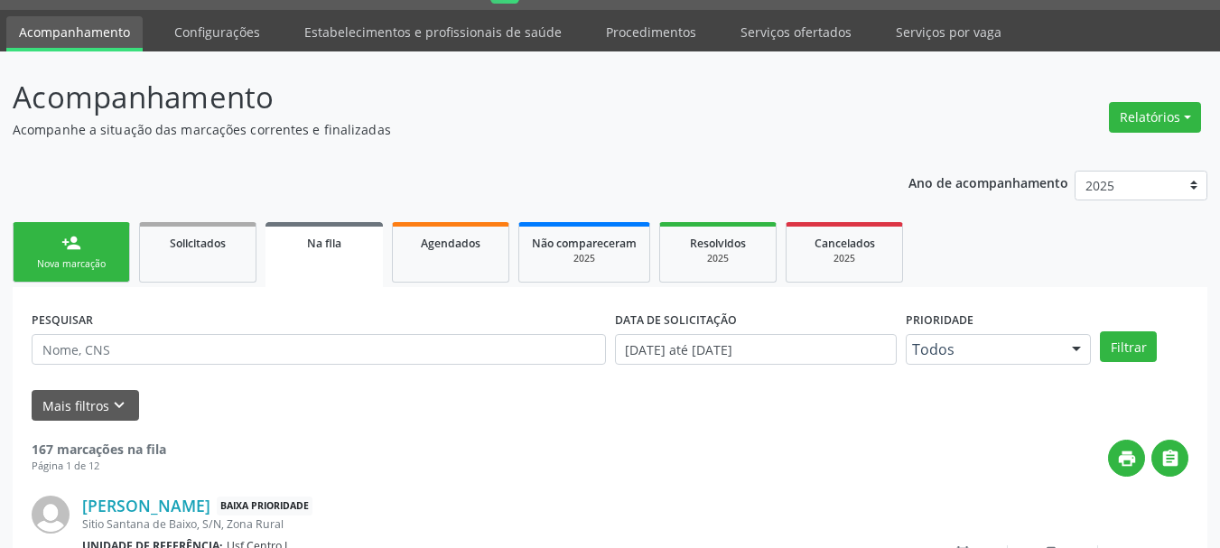
drag, startPoint x: 118, startPoint y: 286, endPoint x: 106, endPoint y: 251, distance: 37.4
click at [115, 284] on ul "person_add Nova marcação Solicitados Na fila Agendados Não compareceram 2025 Re…" at bounding box center [610, 253] width 1195 height 70
click at [106, 251] on link "person_add Nova marcação" at bounding box center [71, 252] width 117 height 61
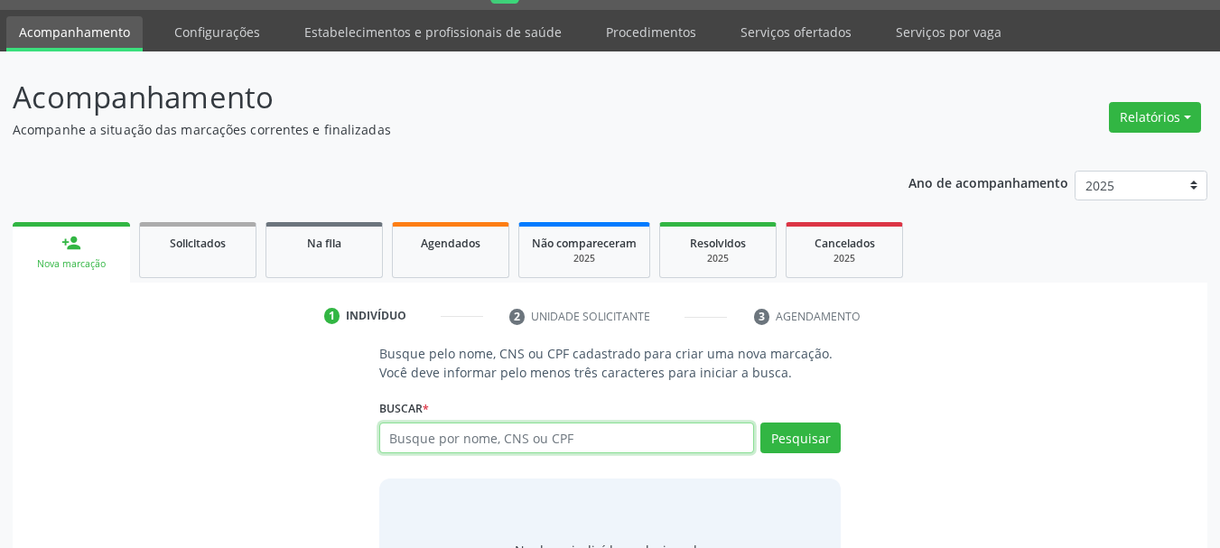
click at [491, 451] on input "text" at bounding box center [567, 438] width 376 height 31
paste input "CNS: 706 0018 0168 2643"
type input "CNS: 706 0018 0168 2643"
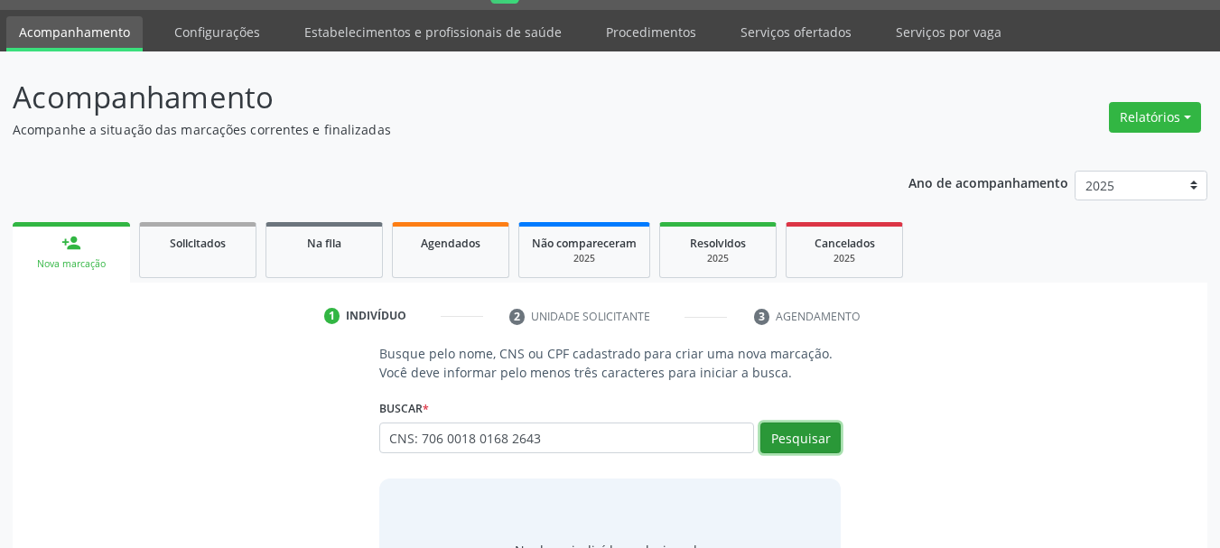
click at [827, 431] on button "Pesquisar" at bounding box center [801, 438] width 80 height 31
type input "CNS: 706 0018 0168 2643"
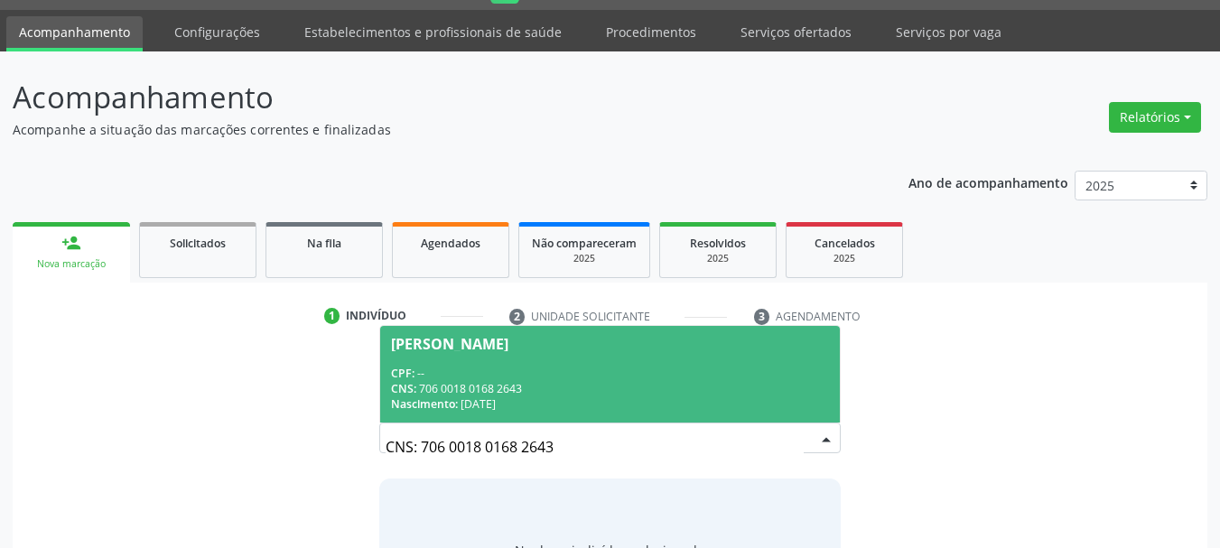
click at [716, 375] on div "CPF: --" at bounding box center [610, 373] width 439 height 15
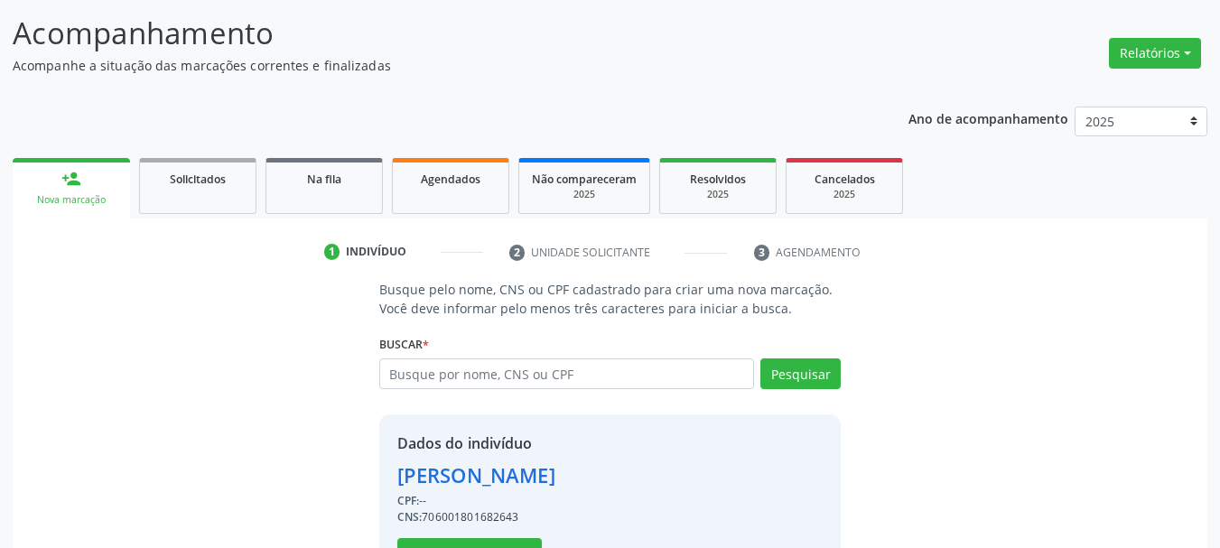
scroll to position [176, 0]
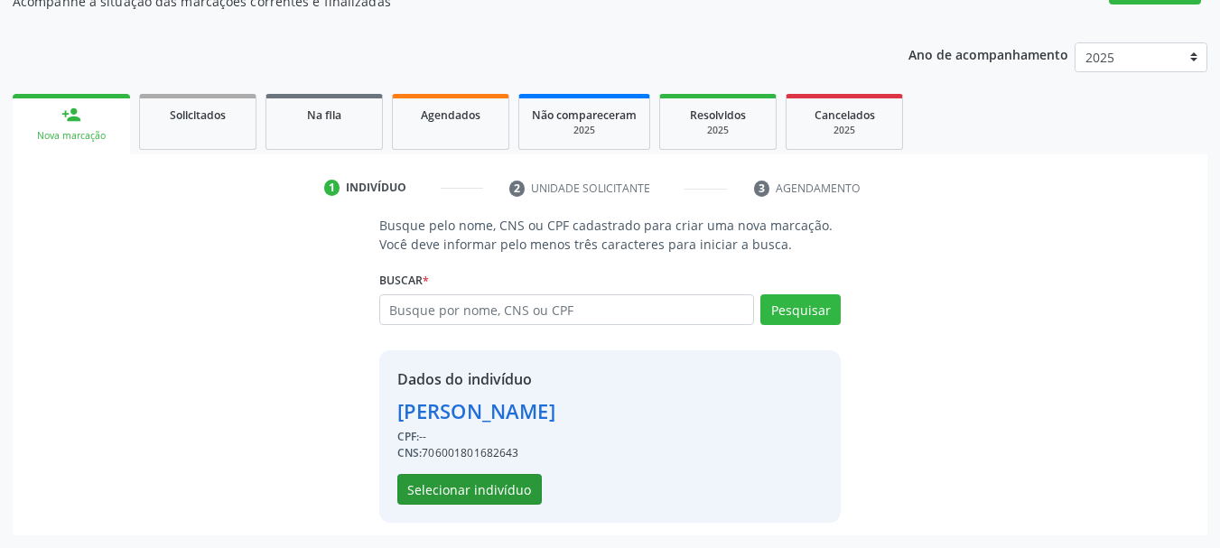
drag, startPoint x: 486, startPoint y: 514, endPoint x: 473, endPoint y: 490, distance: 27.5
click at [483, 513] on div "Dados do indivíduo [PERSON_NAME] CPF: -- CNS: 706001801682643 Selecionar indiví…" at bounding box center [610, 436] width 463 height 173
click at [473, 490] on button "Selecionar indivíduo" at bounding box center [469, 489] width 145 height 31
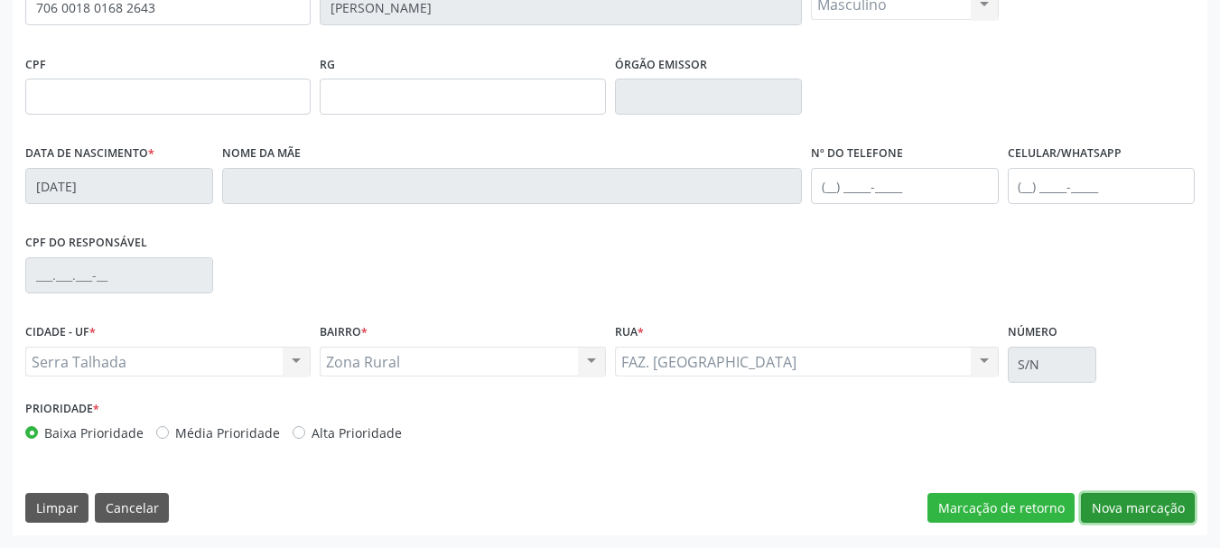
click at [1168, 520] on button "Nova marcação" at bounding box center [1138, 508] width 114 height 31
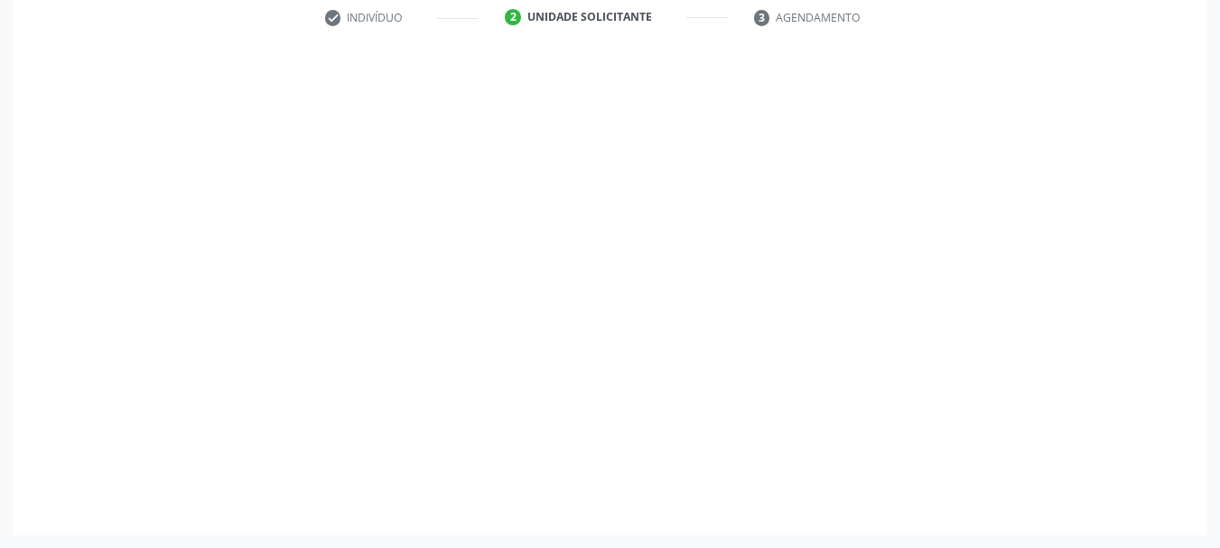
scroll to position [347, 0]
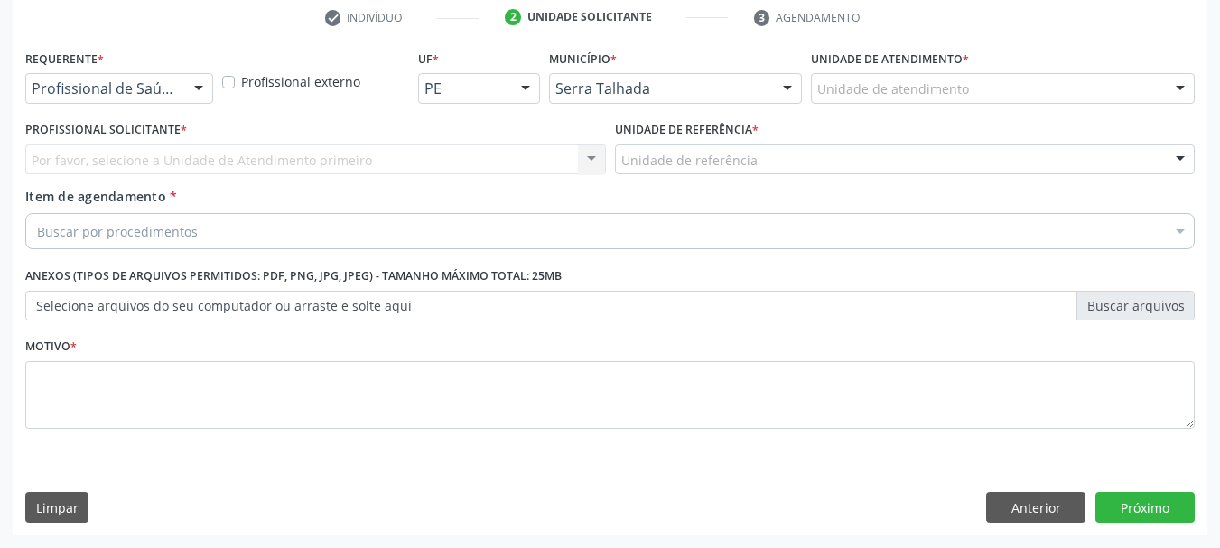
click at [43, 77] on div "Profissional de Saúde" at bounding box center [119, 88] width 188 height 31
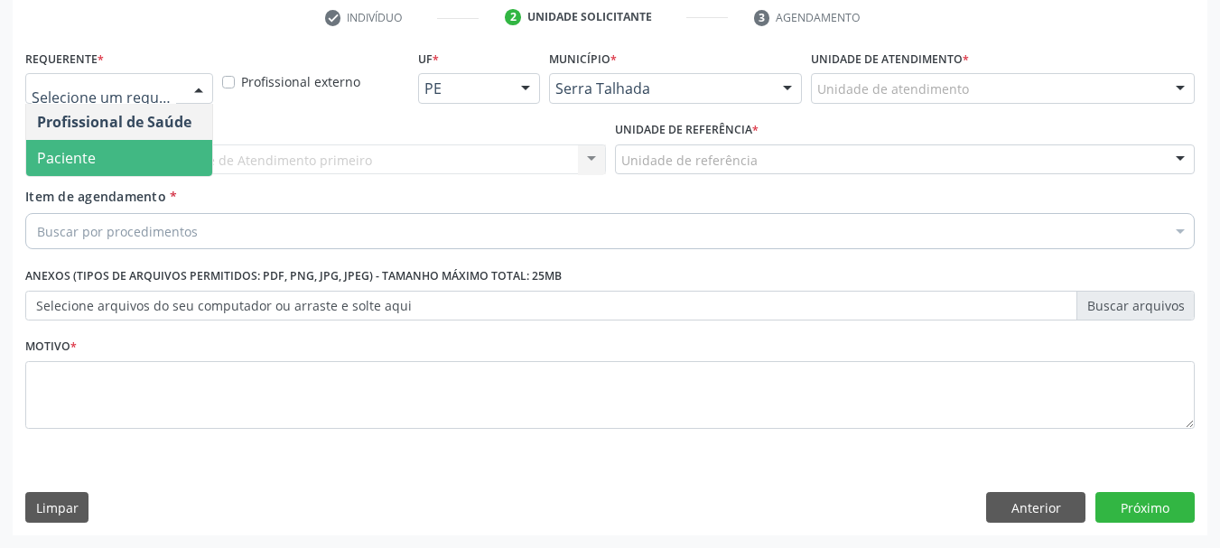
click at [64, 149] on span "Paciente" at bounding box center [66, 158] width 59 height 20
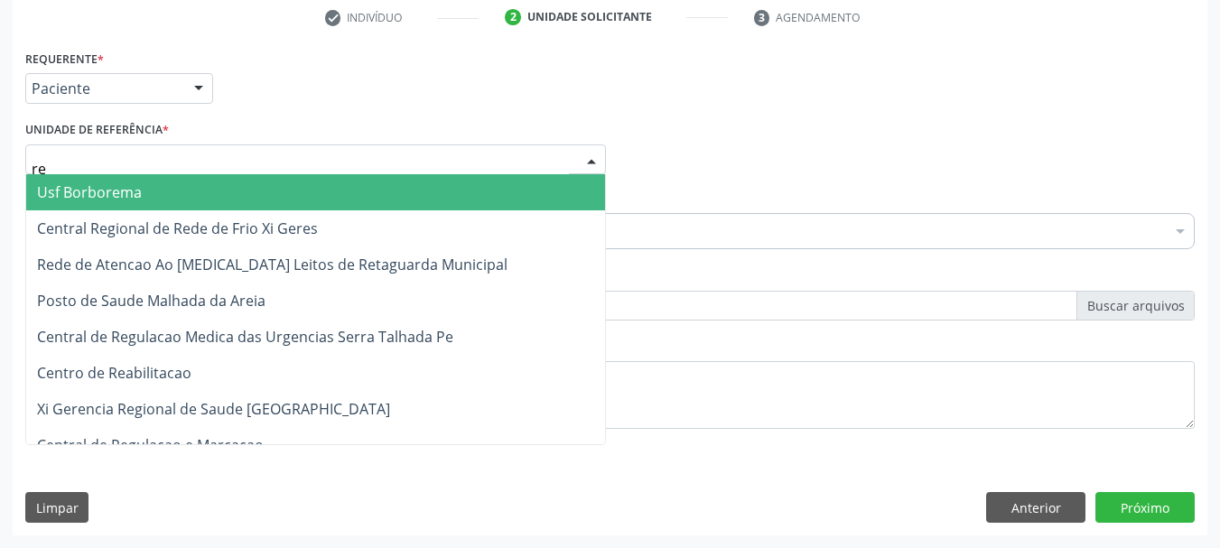
type input "rea"
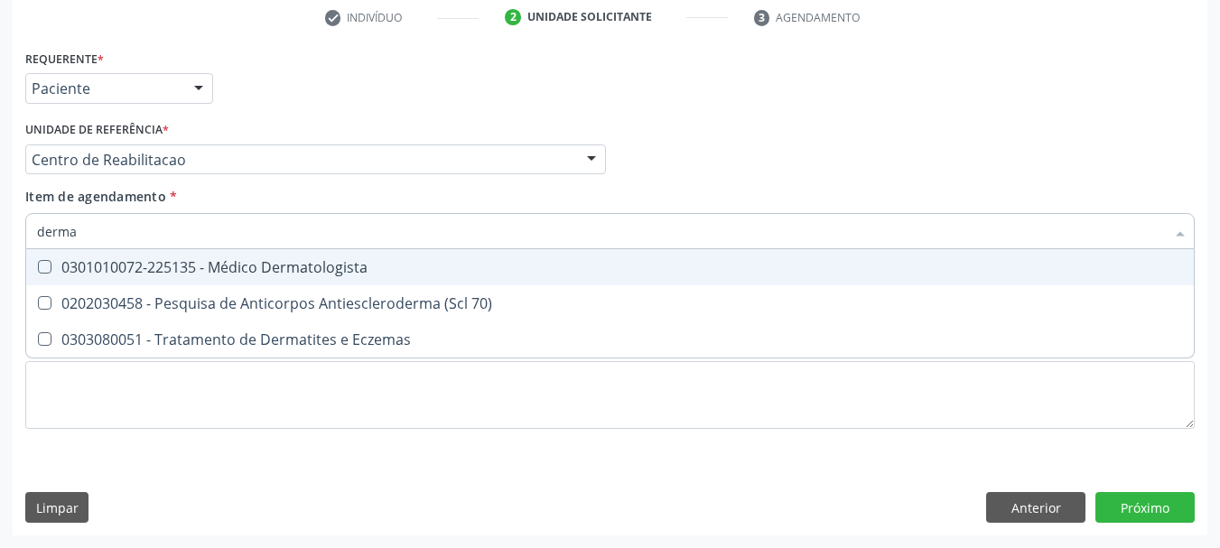
type input "dermat"
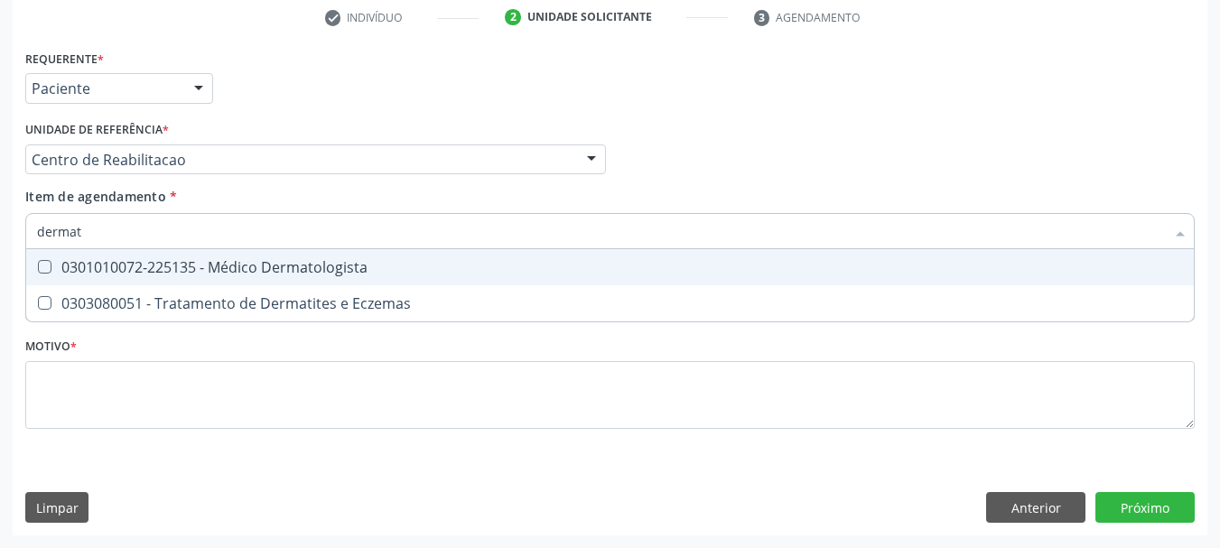
click at [171, 266] on div "0301010072-225135 - Médico Dermatologista" at bounding box center [610, 267] width 1146 height 14
checkbox Dermatologista "true"
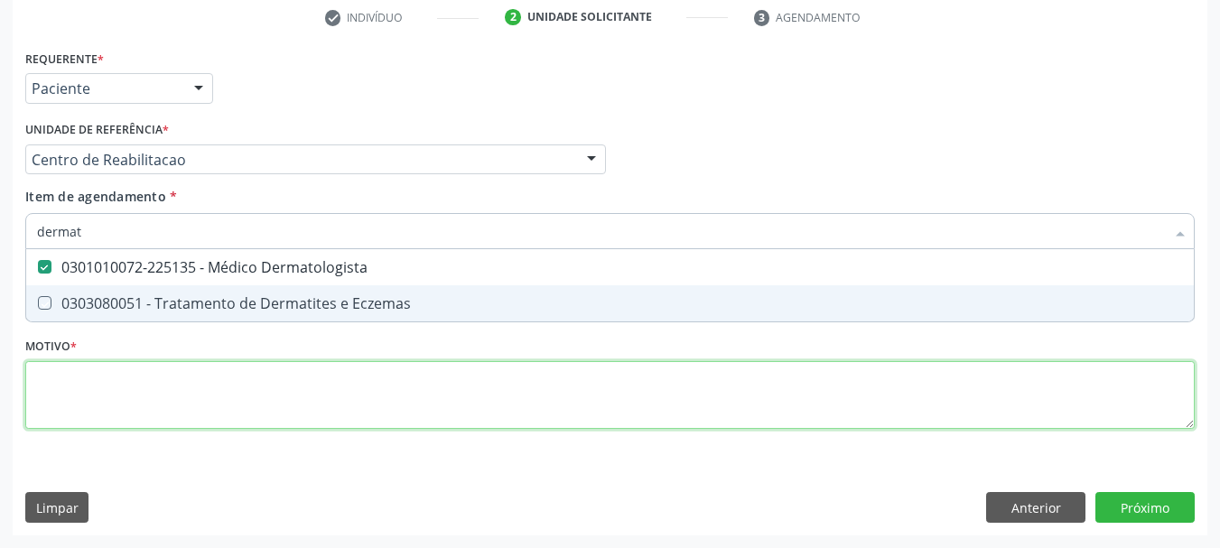
click at [135, 378] on div "Requerente * Paciente Profissional de Saúde Paciente Nenhum resultado encontrad…" at bounding box center [610, 249] width 1170 height 409
checkbox Eczemas "true"
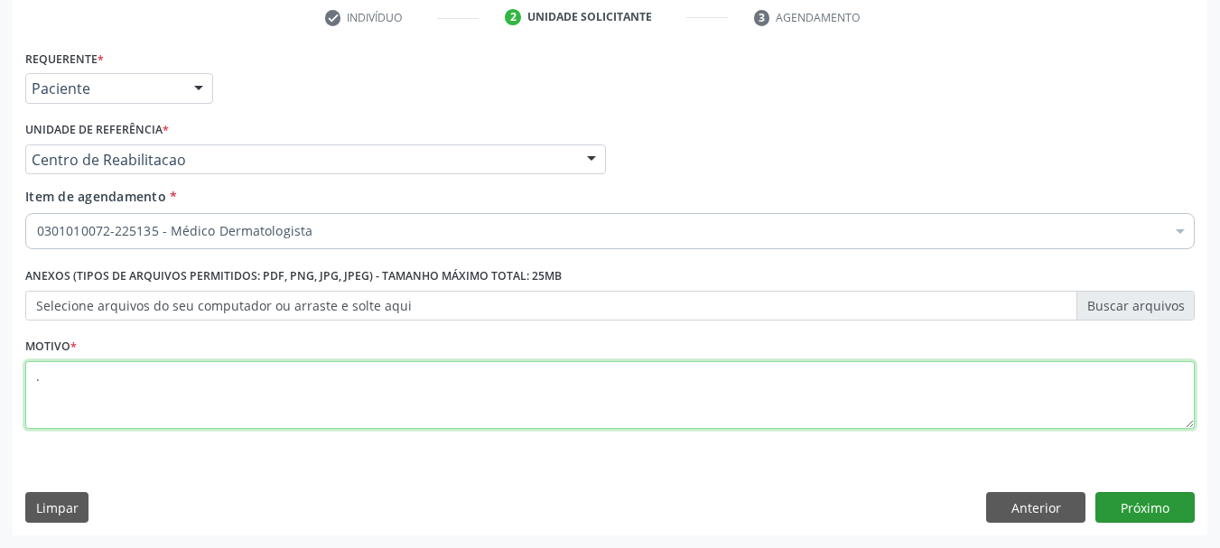
type textarea "."
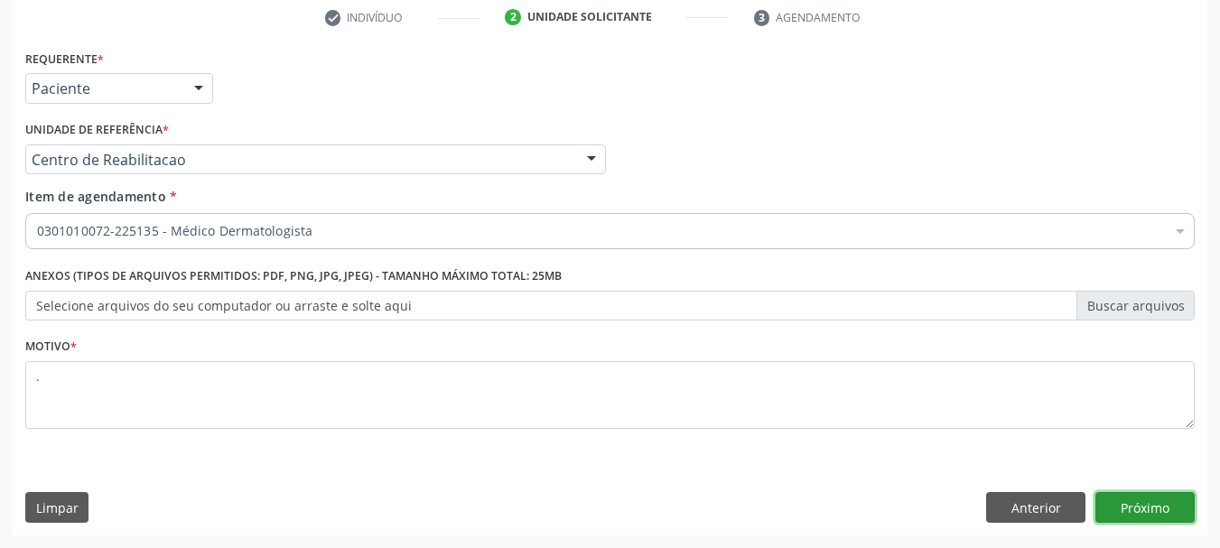
click at [1173, 503] on button "Próximo" at bounding box center [1145, 507] width 99 height 31
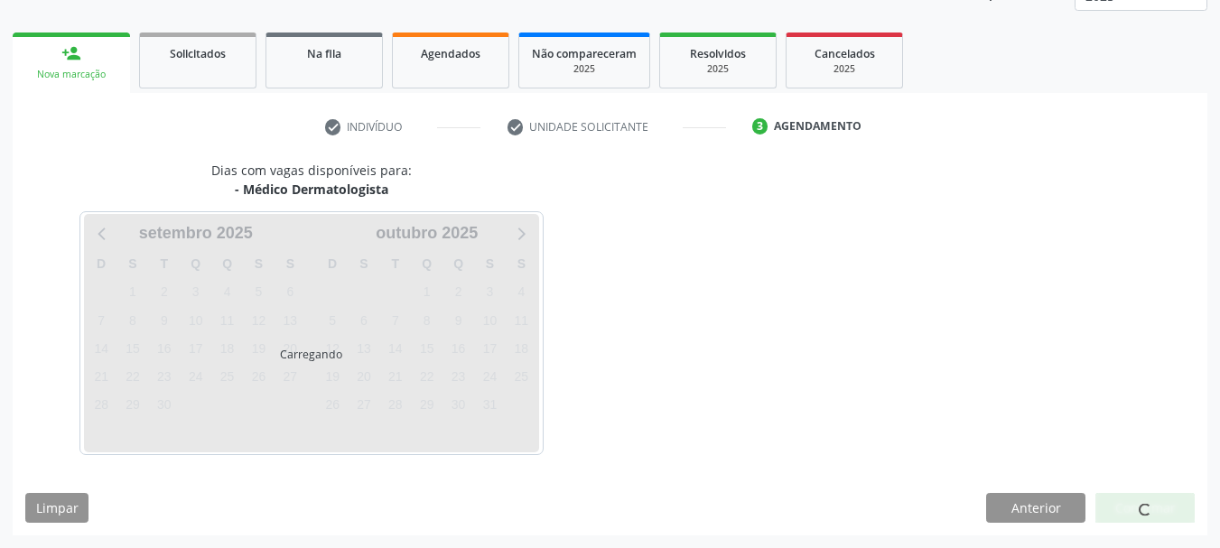
scroll to position [238, 0]
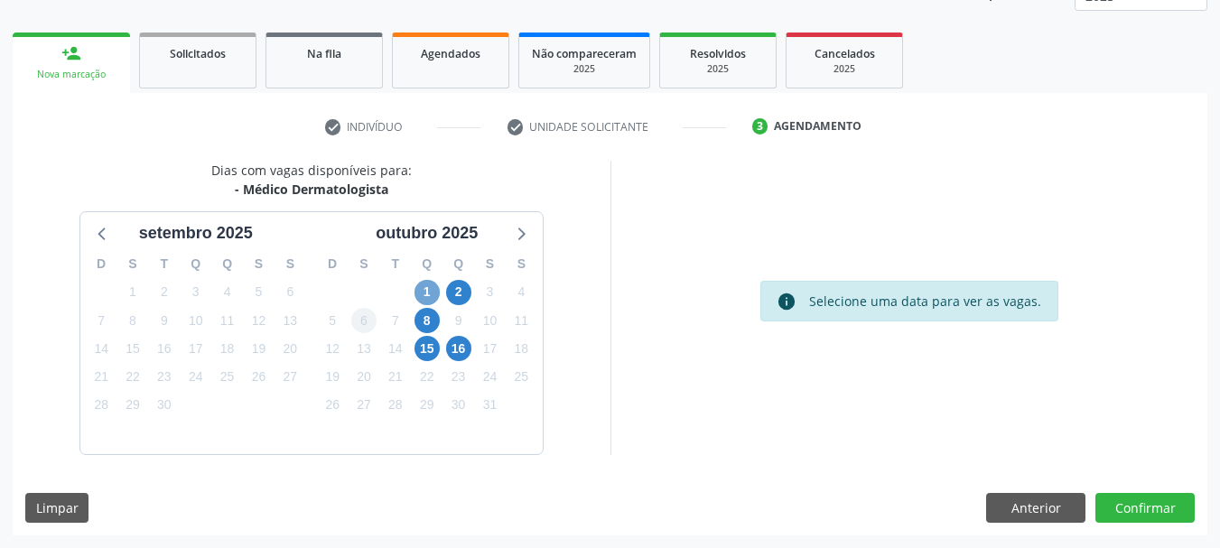
drag, startPoint x: 423, startPoint y: 285, endPoint x: 371, endPoint y: 315, distance: 59.5
click at [424, 285] on span "1" at bounding box center [427, 292] width 25 height 25
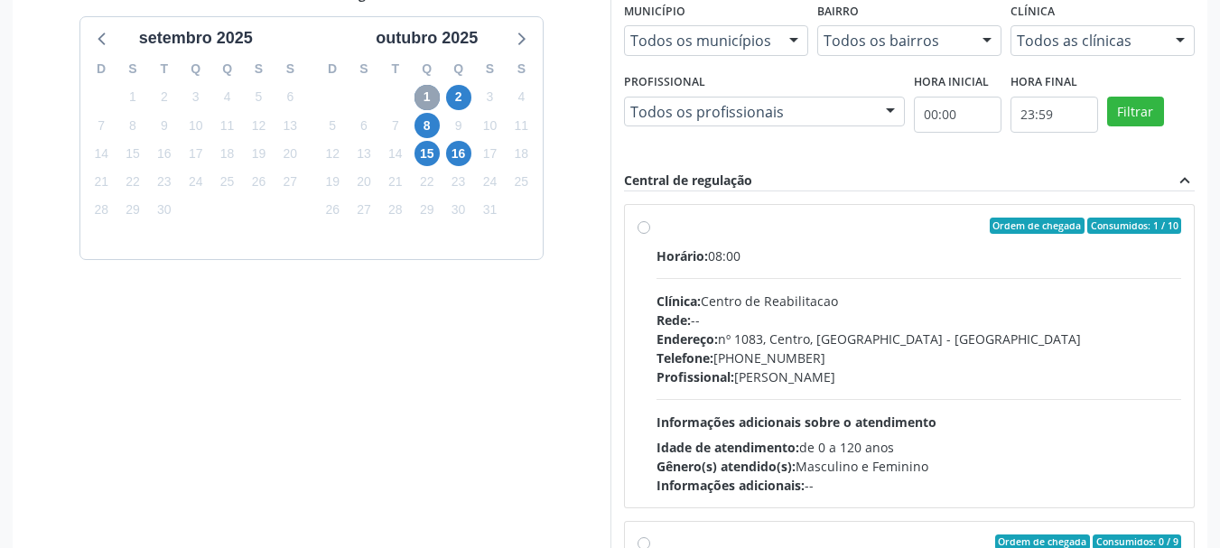
scroll to position [509, 0]
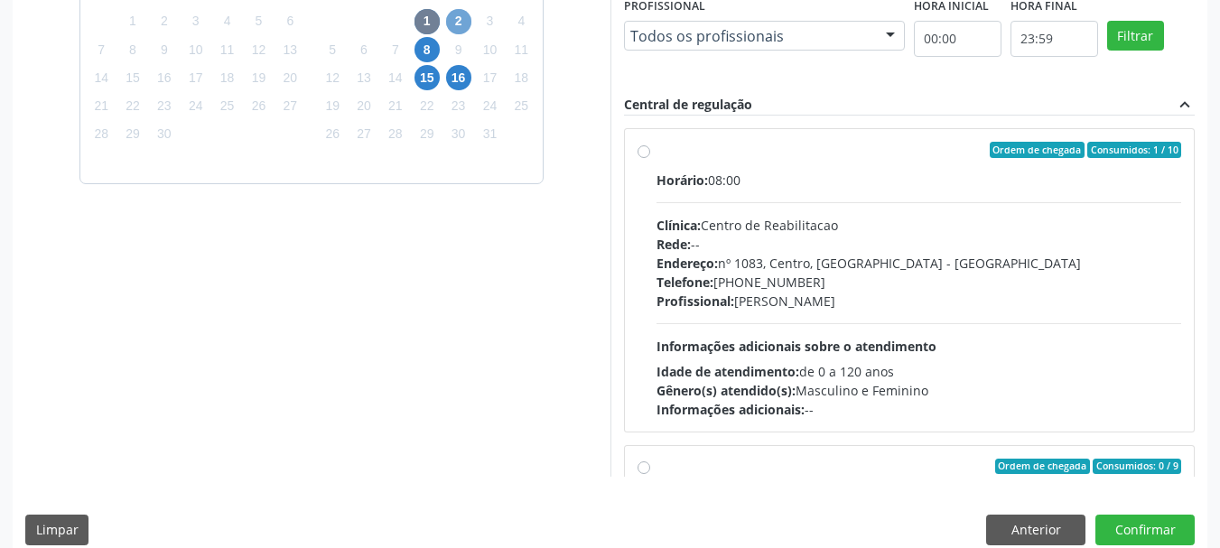
click at [459, 11] on span "2" at bounding box center [458, 21] width 25 height 25
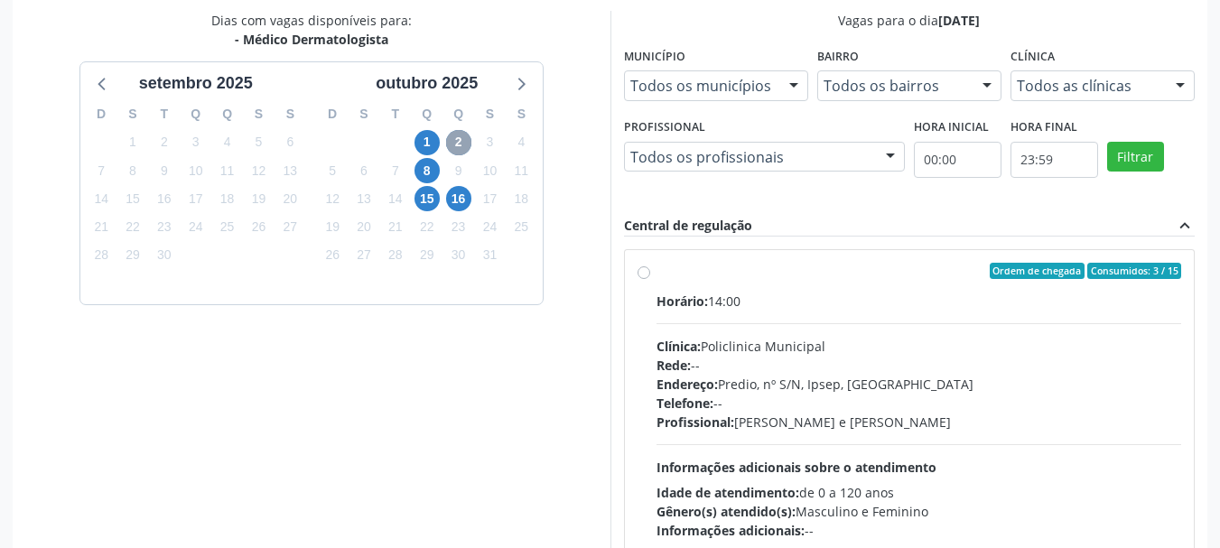
scroll to position [499, 0]
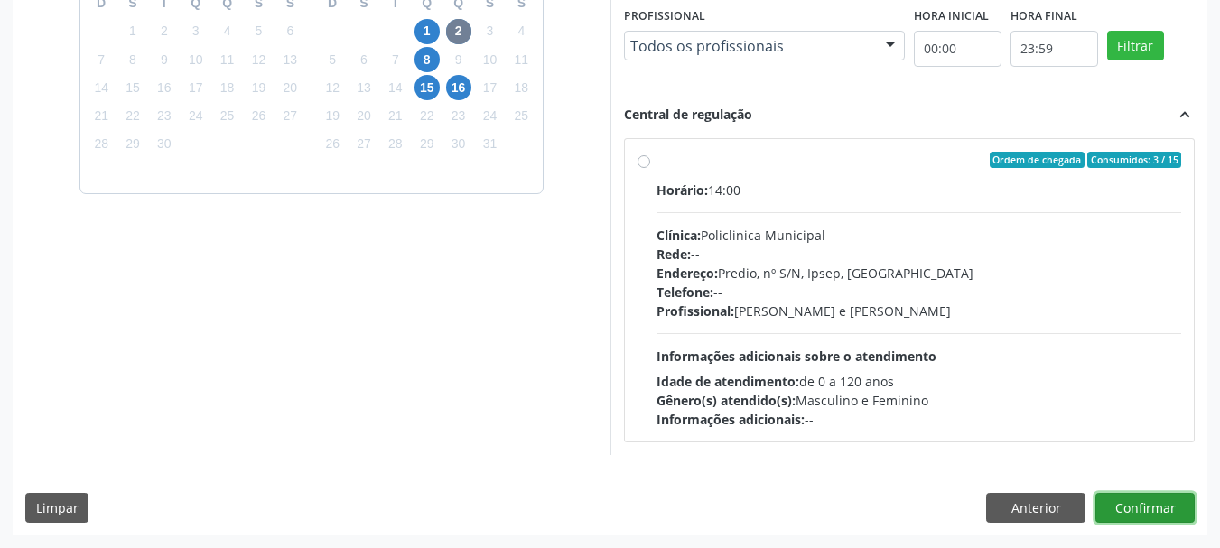
click at [1163, 503] on button "Confirmar" at bounding box center [1145, 508] width 99 height 31
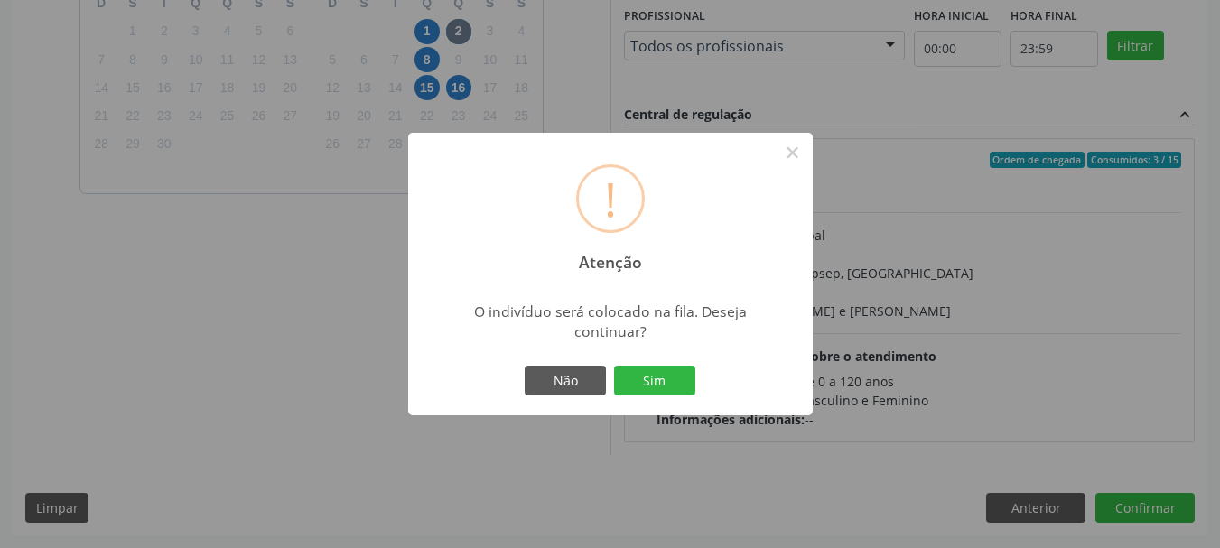
click at [938, 147] on div "! Atenção × O indivíduo será colocado na fila. Deseja continuar? Não Sim" at bounding box center [610, 274] width 1220 height 548
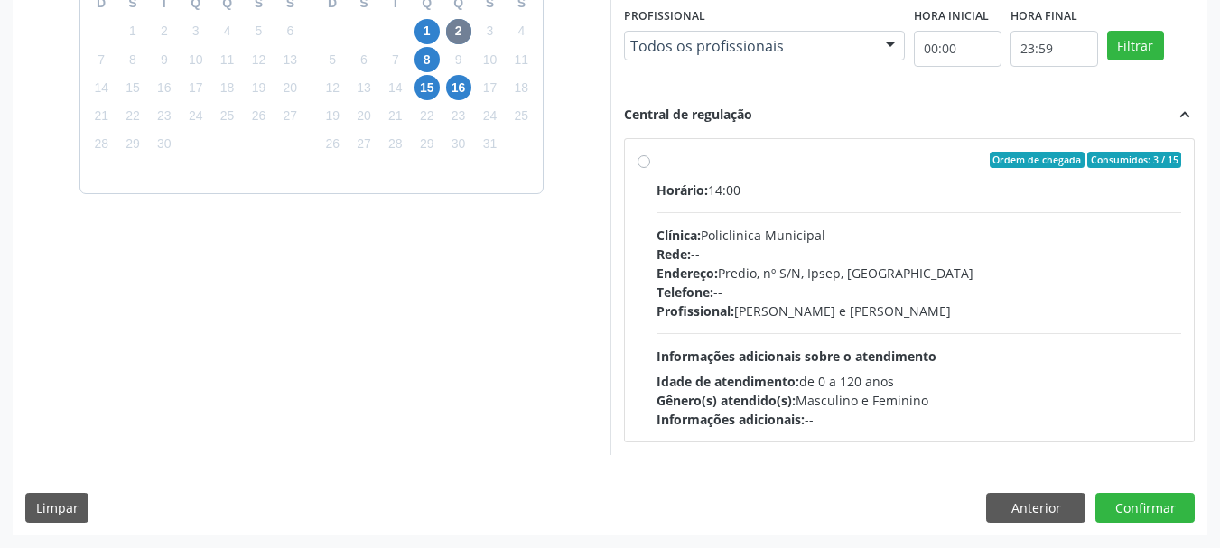
click at [872, 277] on div "Endereço: Predio, nº S/N, Ipsep, [GEOGRAPHIC_DATA]" at bounding box center [920, 273] width 526 height 19
click at [650, 168] on input "Ordem de chegada Consumidos: 3 / 15 Horário: 14:00 Clínica: Policlinica Municip…" at bounding box center [644, 160] width 13 height 16
radio input "true"
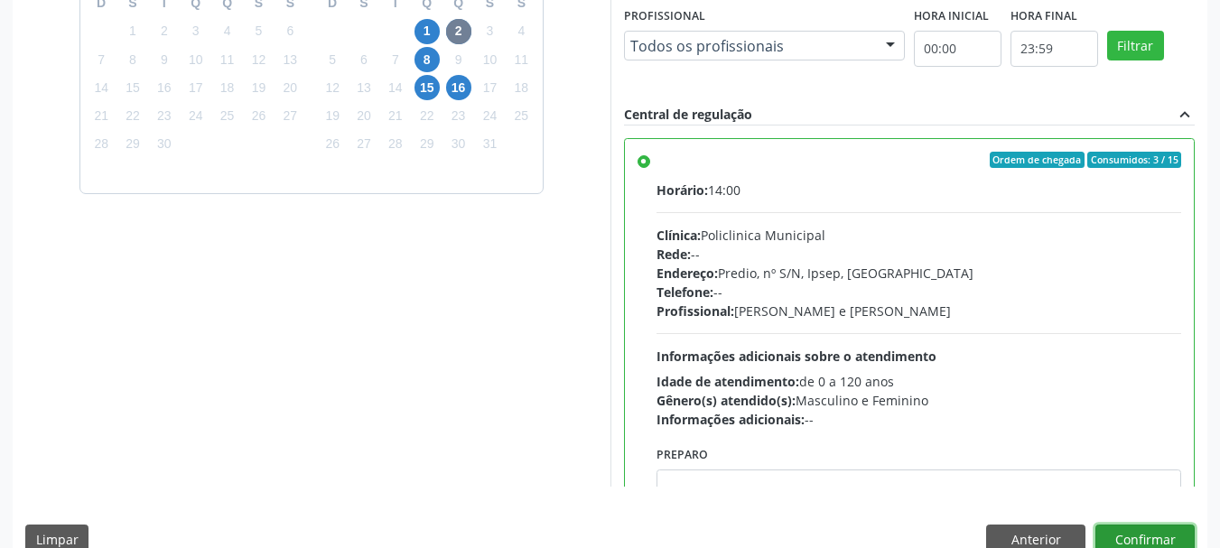
click at [1163, 537] on button "Confirmar" at bounding box center [1145, 540] width 99 height 31
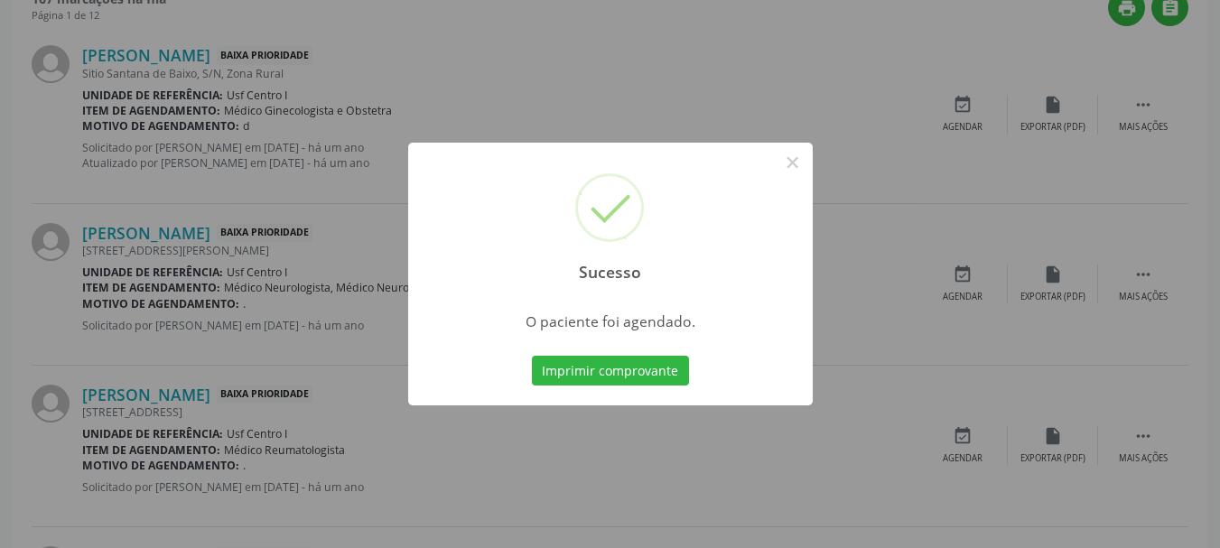
scroll to position [48, 0]
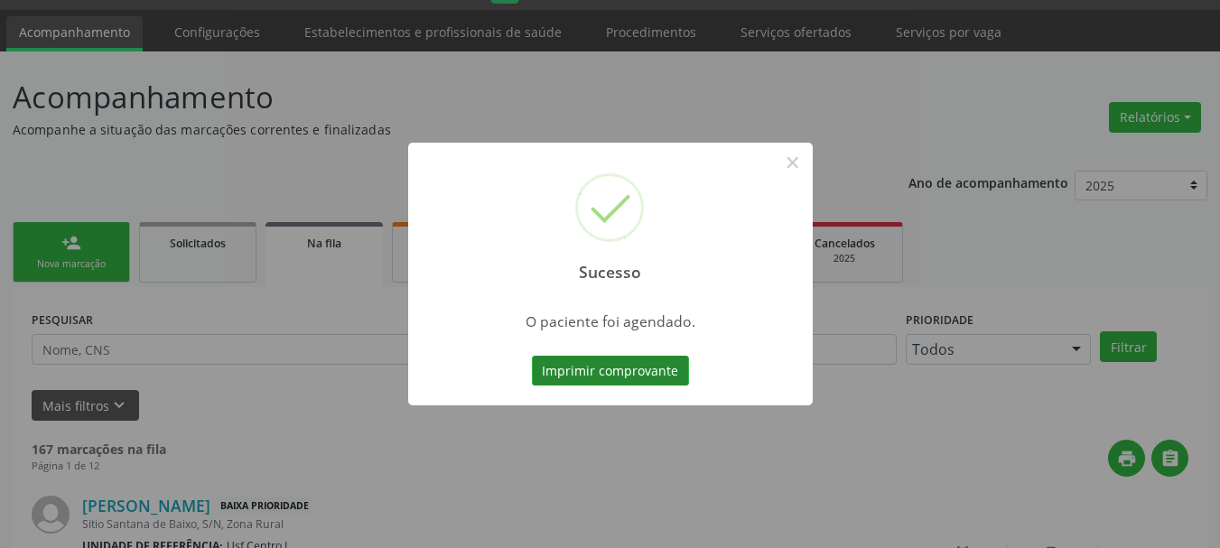
click at [638, 364] on button "Imprimir comprovante" at bounding box center [610, 371] width 157 height 31
